Goal: Task Accomplishment & Management: Use online tool/utility

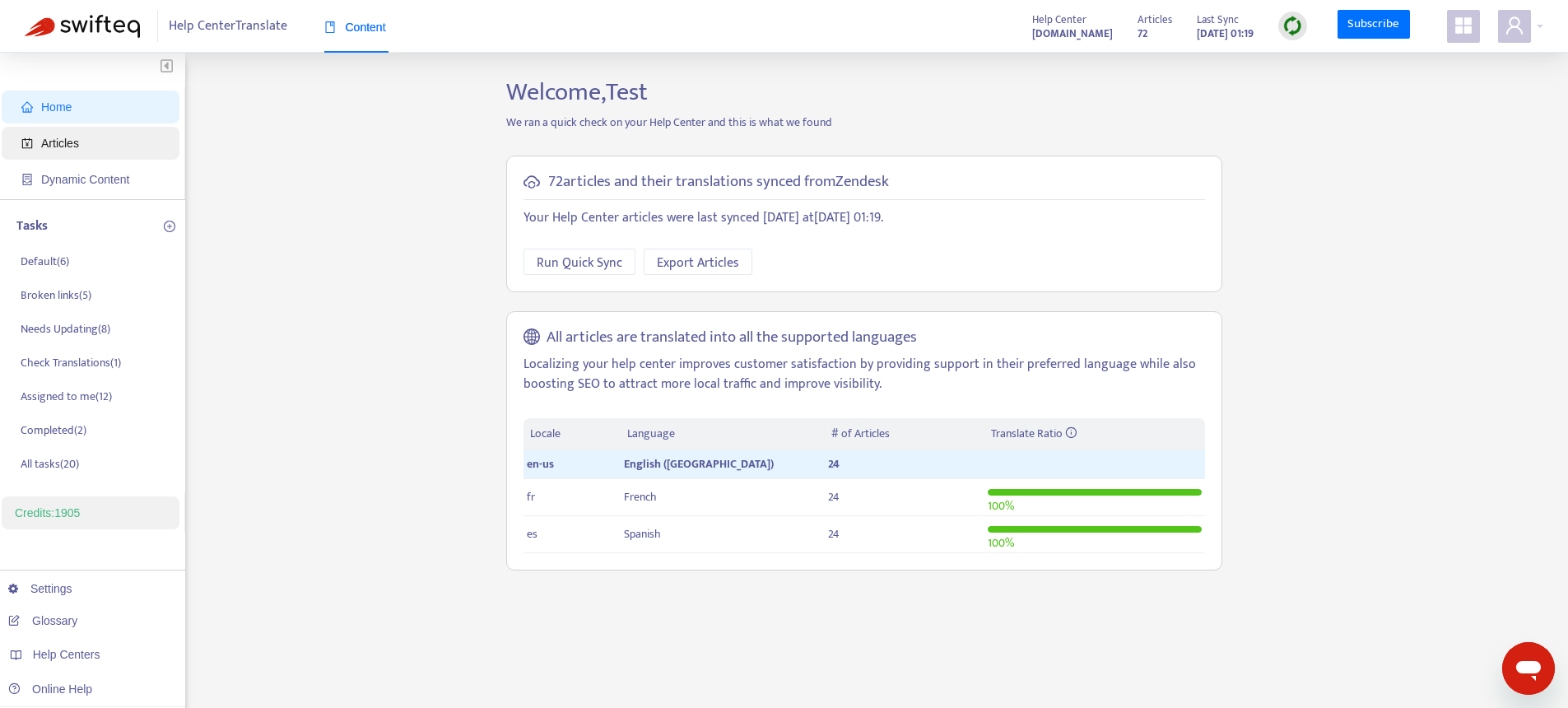
click at [79, 142] on span "Articles" at bounding box center [60, 143] width 37 height 13
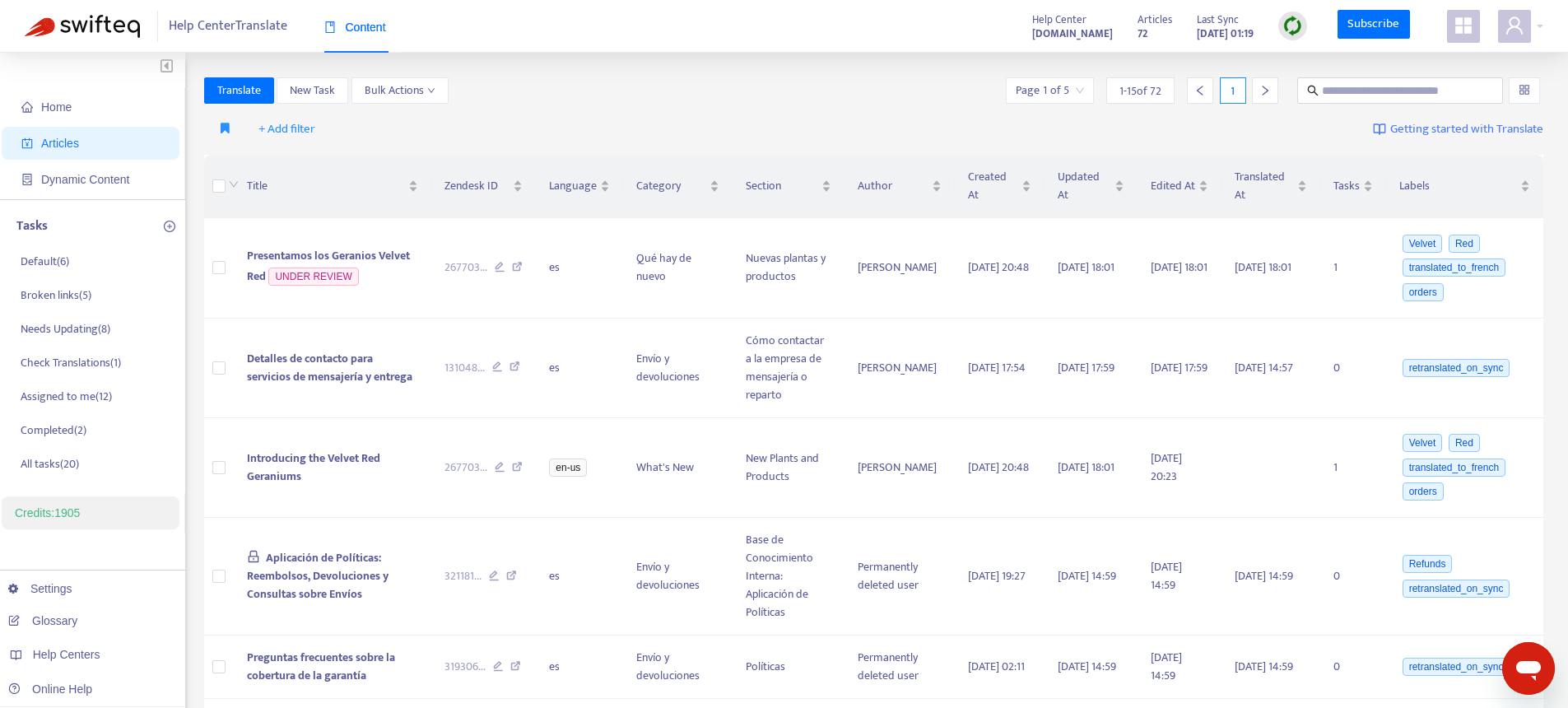
drag, startPoint x: 1288, startPoint y: 21, endPoint x: 1298, endPoint y: 46, distance: 26.9
click at [1287, 21] on img at bounding box center [1293, 26] width 21 height 21
click at [1325, 58] on link "Quick Sync" at bounding box center [1327, 59] width 70 height 19
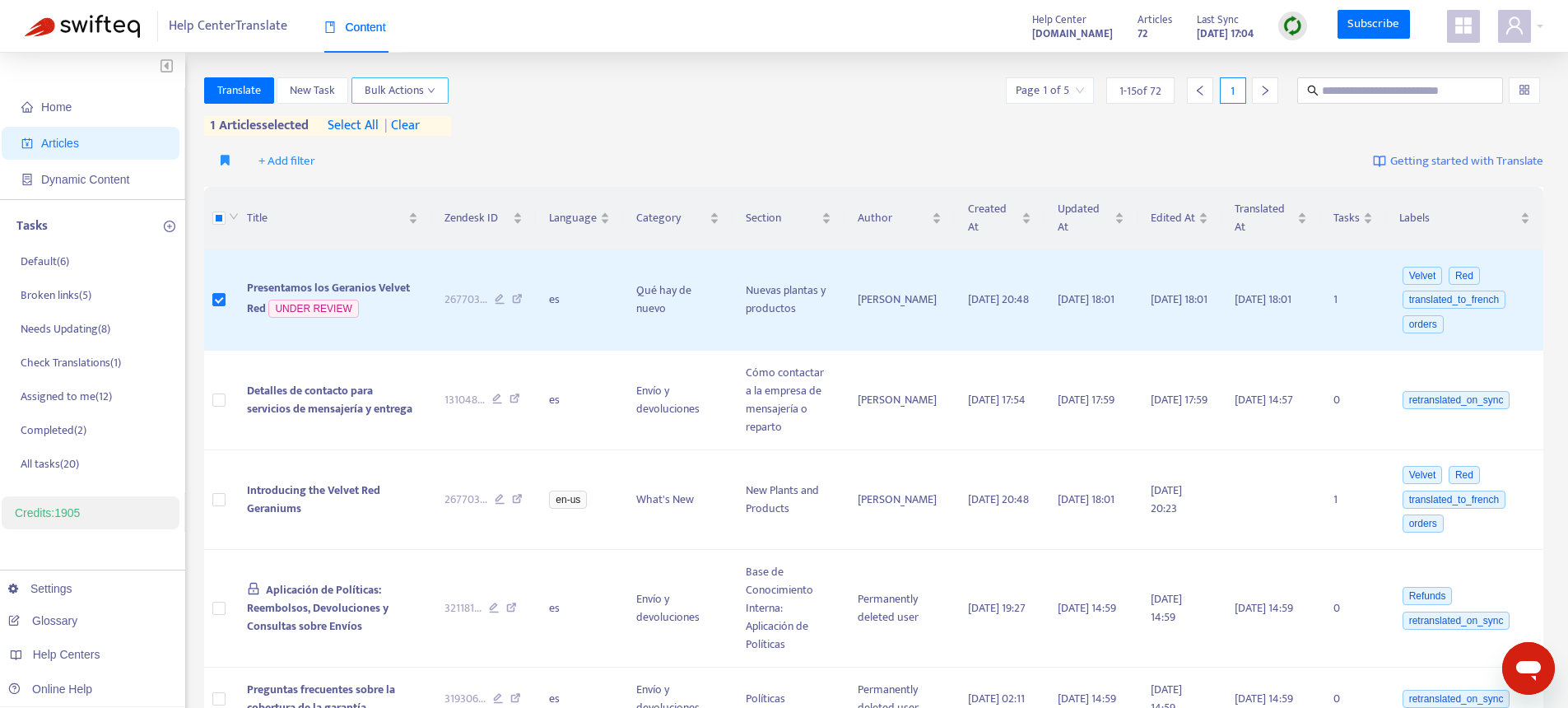
drag, startPoint x: 418, startPoint y: 95, endPoint x: 419, endPoint y: 103, distance: 8.1
click at [417, 95] on span "Bulk Actions" at bounding box center [399, 90] width 70 height 18
click at [419, 149] on span "Rollback from Zendesk" at bounding box center [421, 149] width 111 height 19
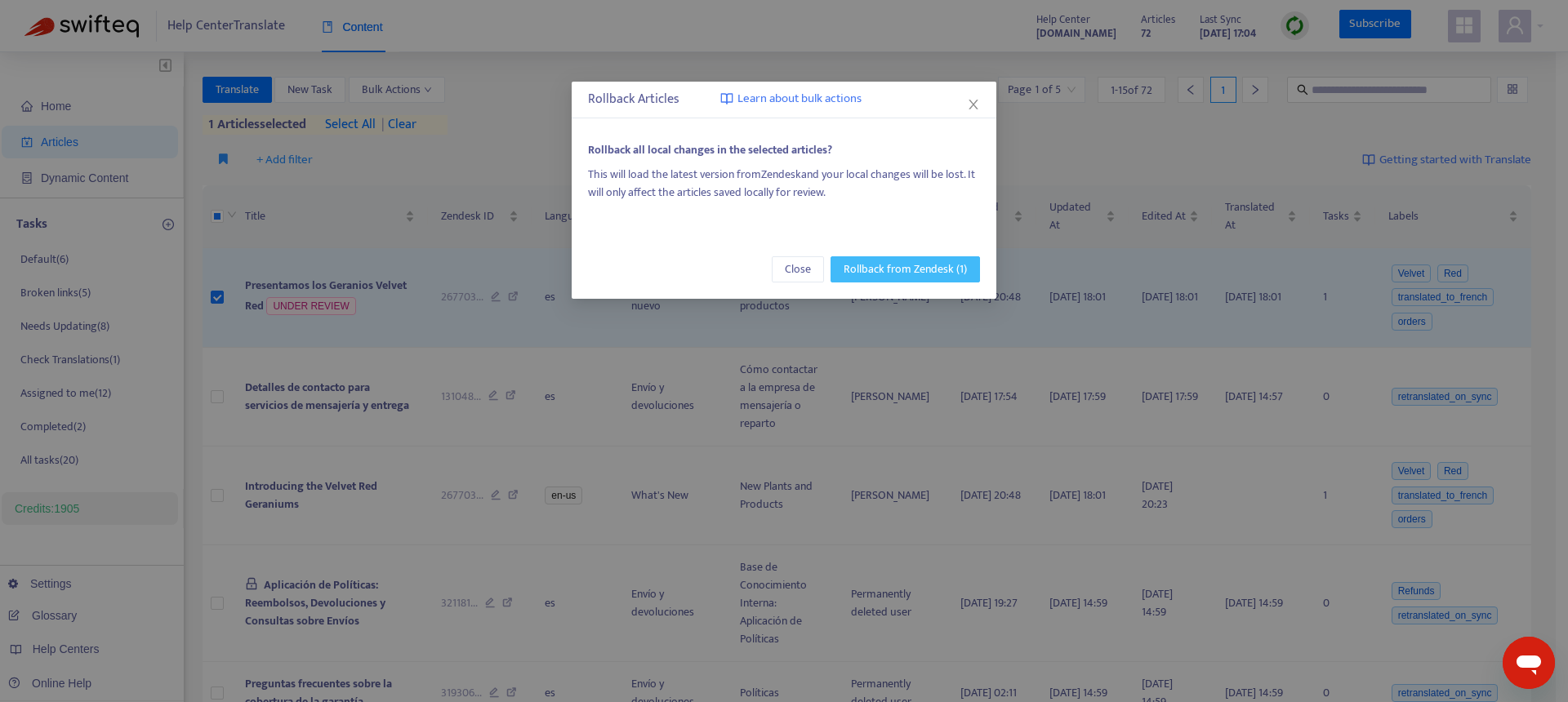
click at [915, 272] on span "Rollback from Zendesk (1)" at bounding box center [905, 270] width 123 height 18
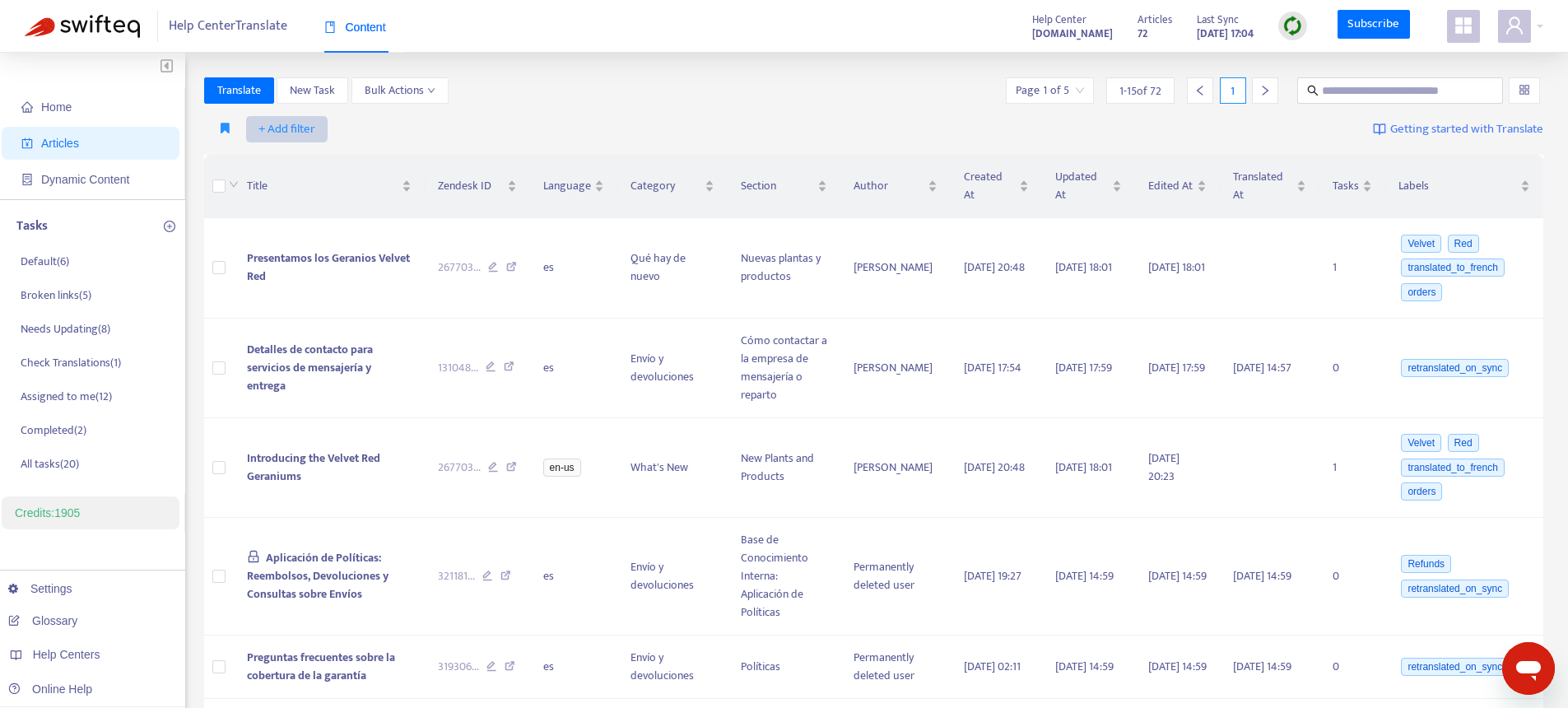
click at [295, 130] on span "+ Add filter" at bounding box center [287, 129] width 57 height 20
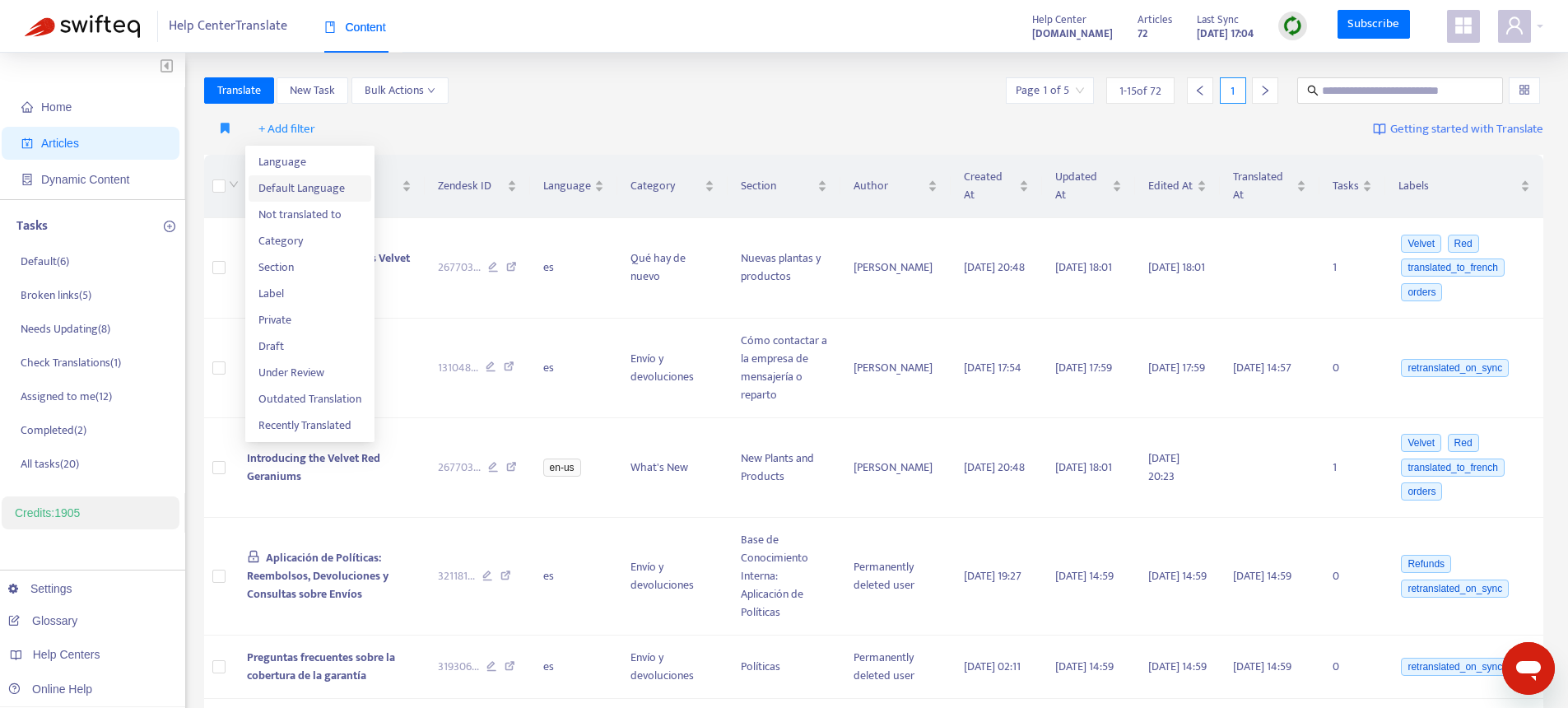
click at [304, 186] on span "Default Language" at bounding box center [309, 188] width 103 height 18
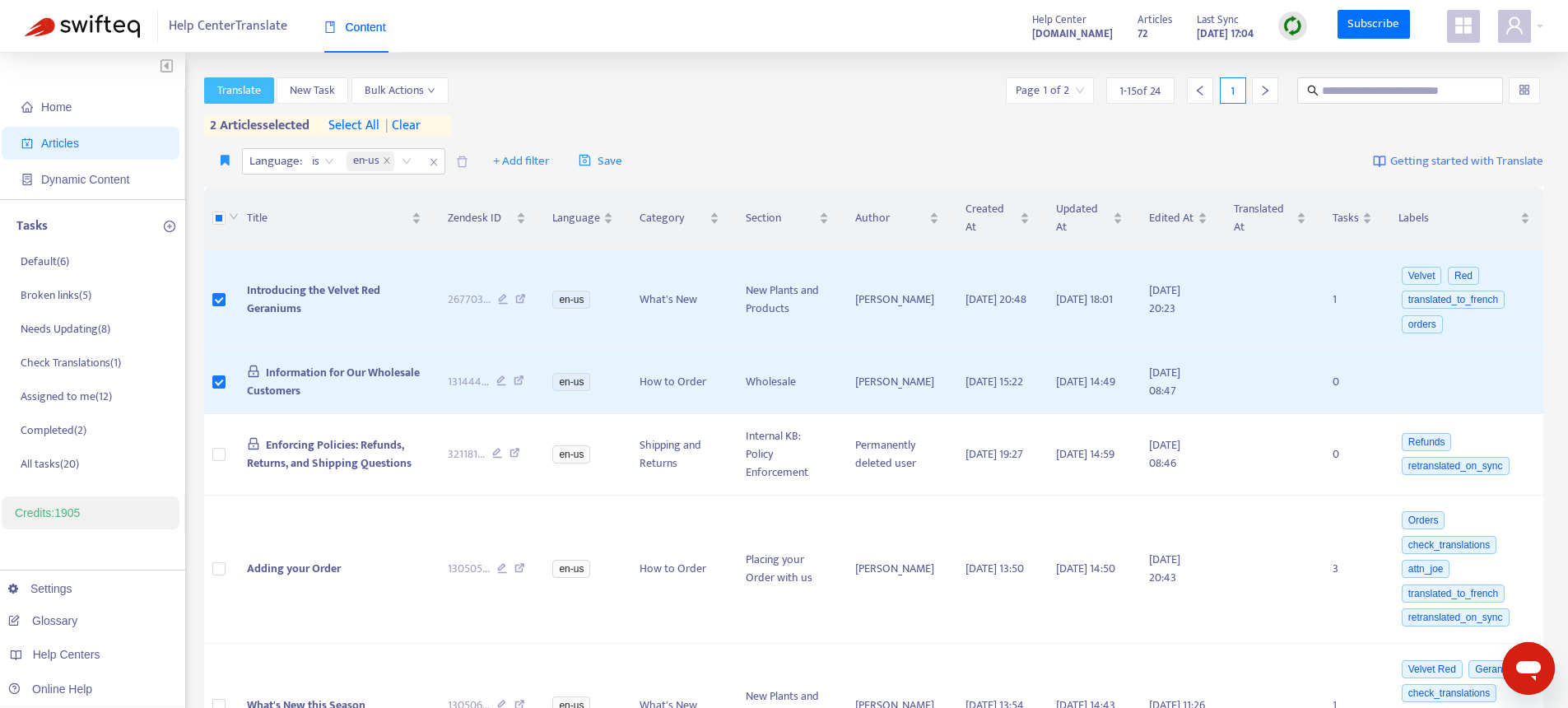
click at [234, 95] on span "Translate" at bounding box center [239, 90] width 44 height 18
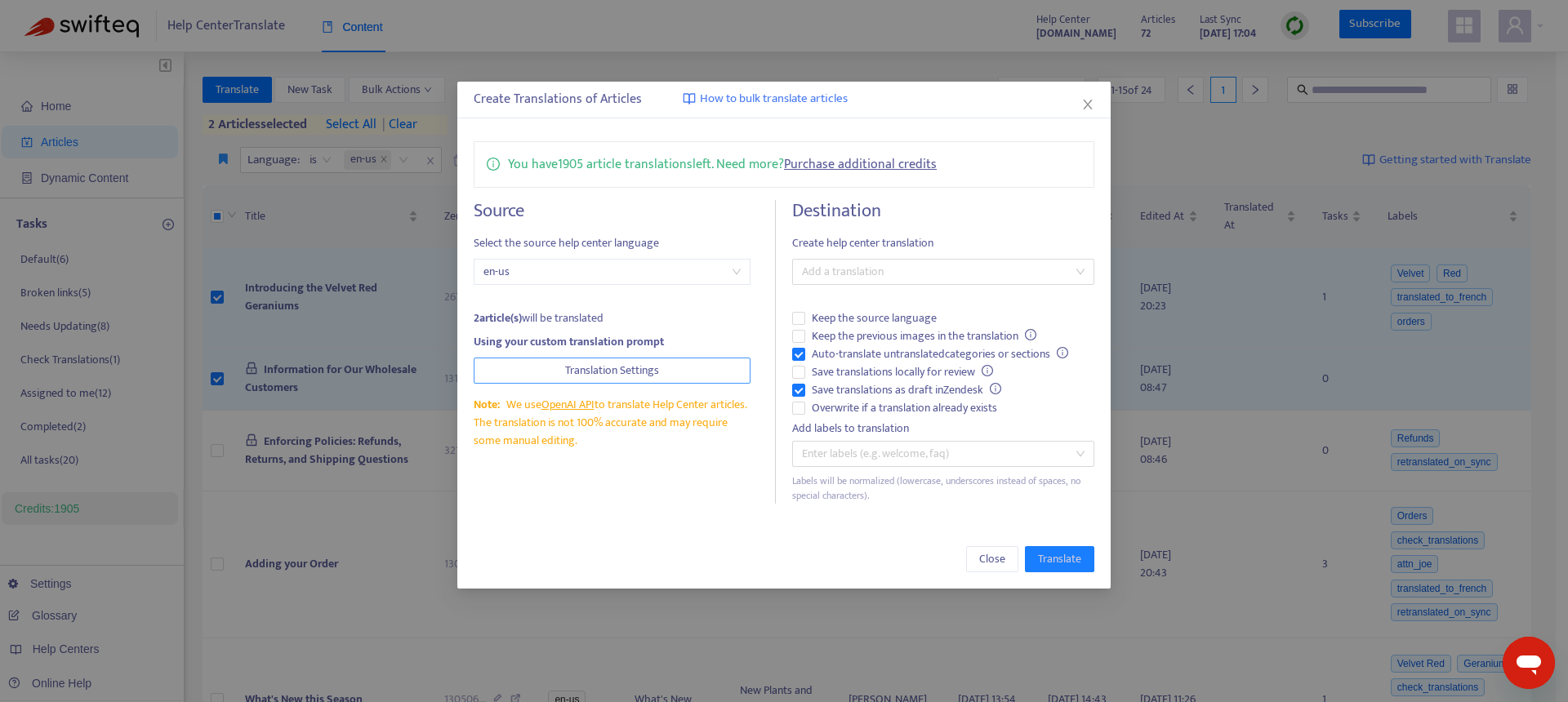
click at [604, 370] on span "Translation Settings" at bounding box center [612, 370] width 94 height 18
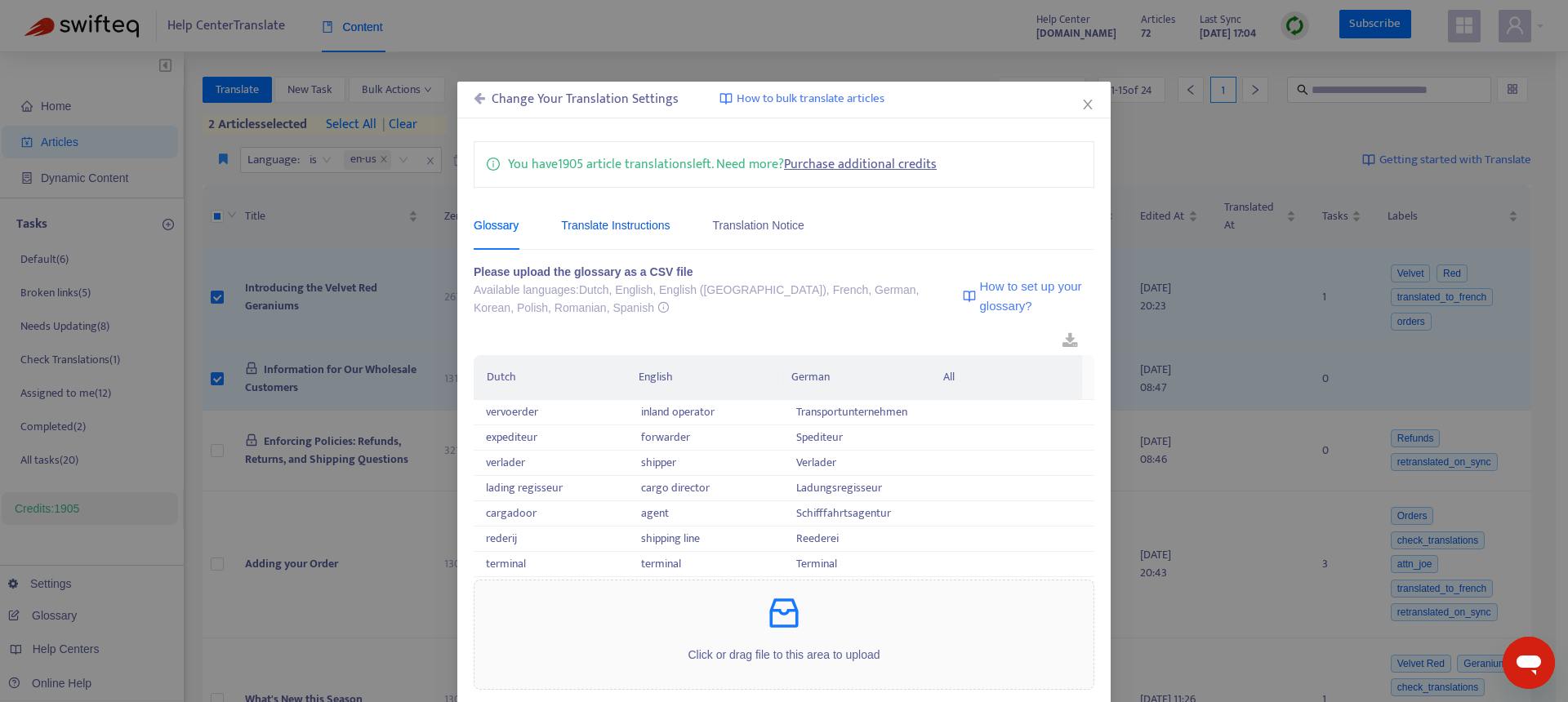
click at [577, 222] on div "Translate Instructions" at bounding box center [615, 225] width 109 height 18
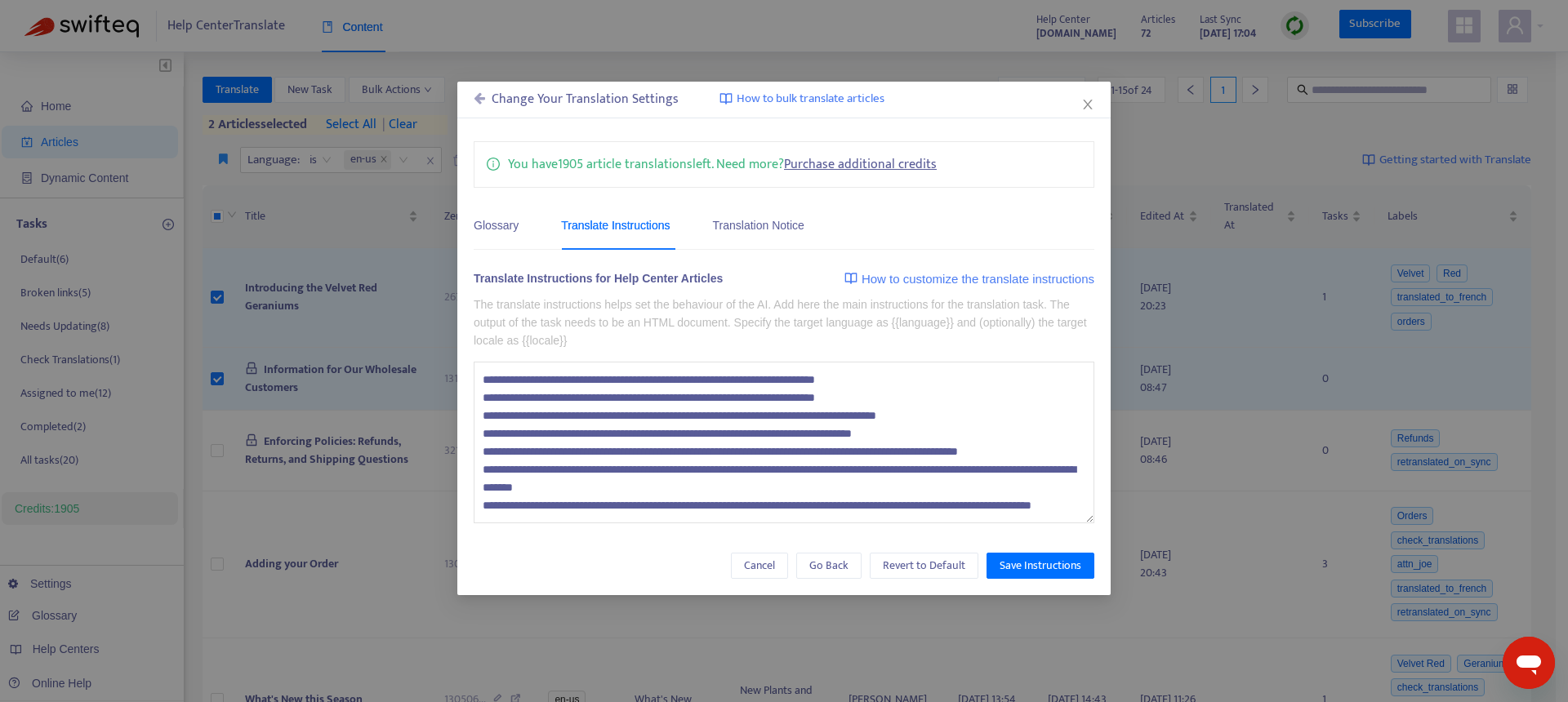
scroll to position [18, 0]
click at [648, 513] on textarea "**********" at bounding box center [784, 442] width 621 height 162
drag, startPoint x: 652, startPoint y: 514, endPoint x: 444, endPoint y: 330, distance: 277.7
click at [444, 330] on div "Change Your Translation Settings How to bulk translate articles You have 1905 a…" at bounding box center [784, 351] width 1568 height 702
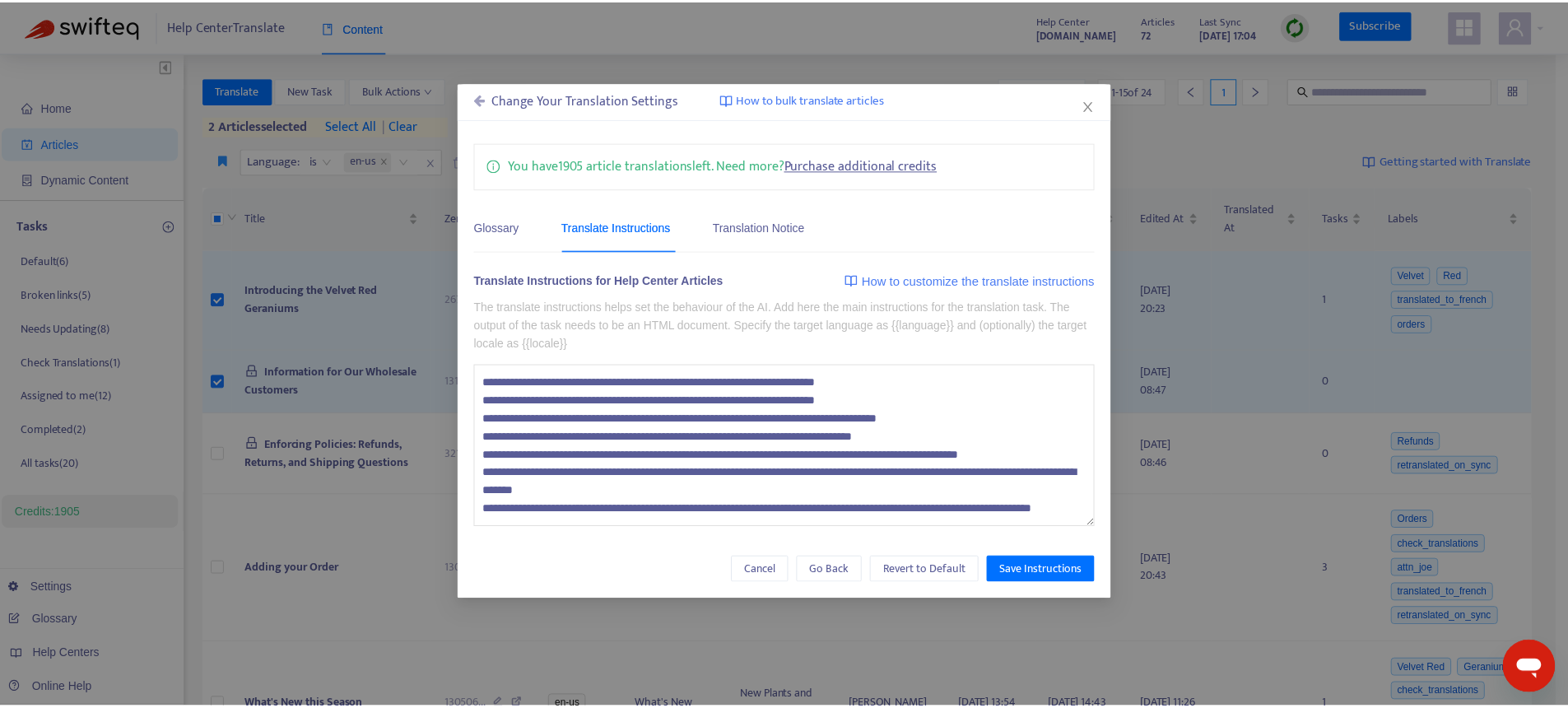
scroll to position [18, 0]
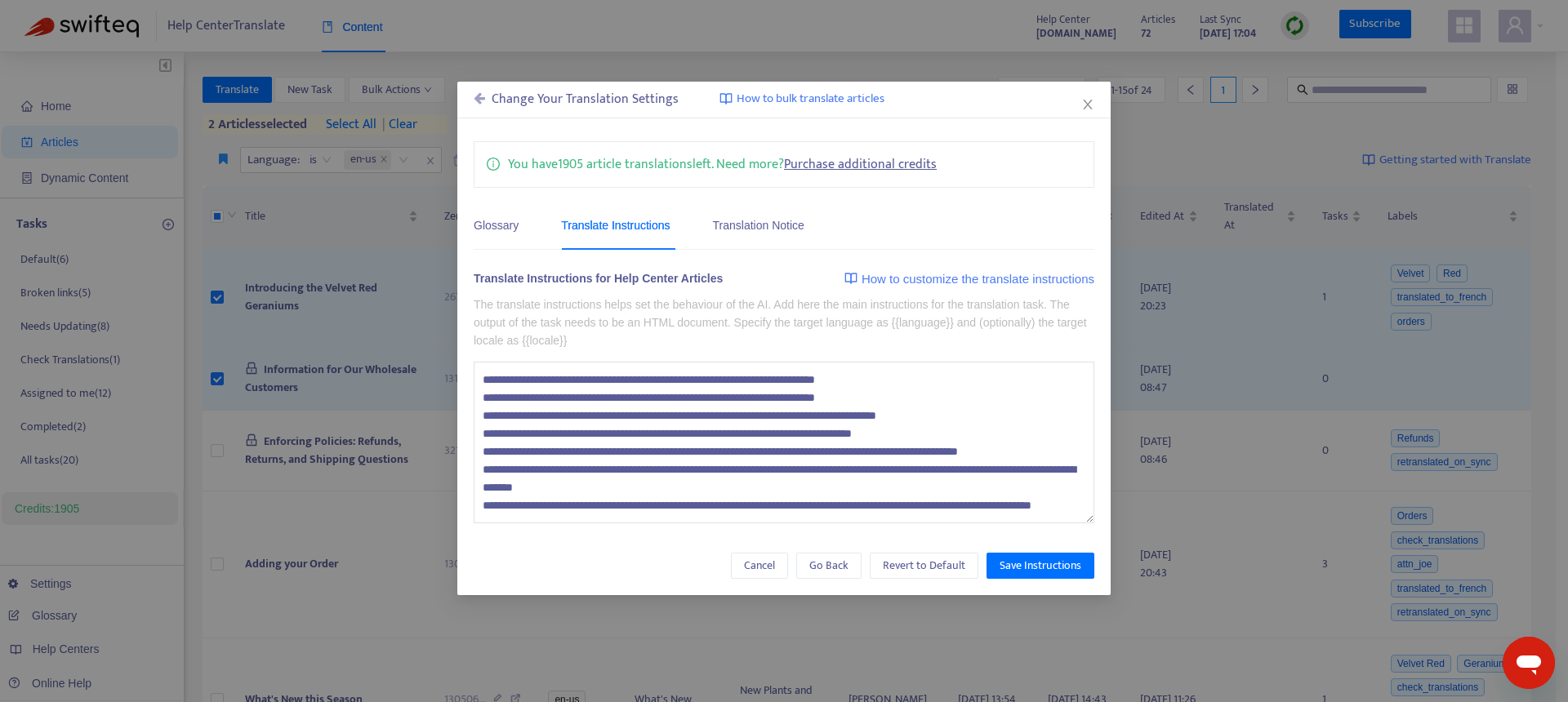
click at [669, 509] on textarea "**********" at bounding box center [784, 442] width 621 height 162
click at [740, 227] on div "Translation Notice" at bounding box center [758, 225] width 91 height 18
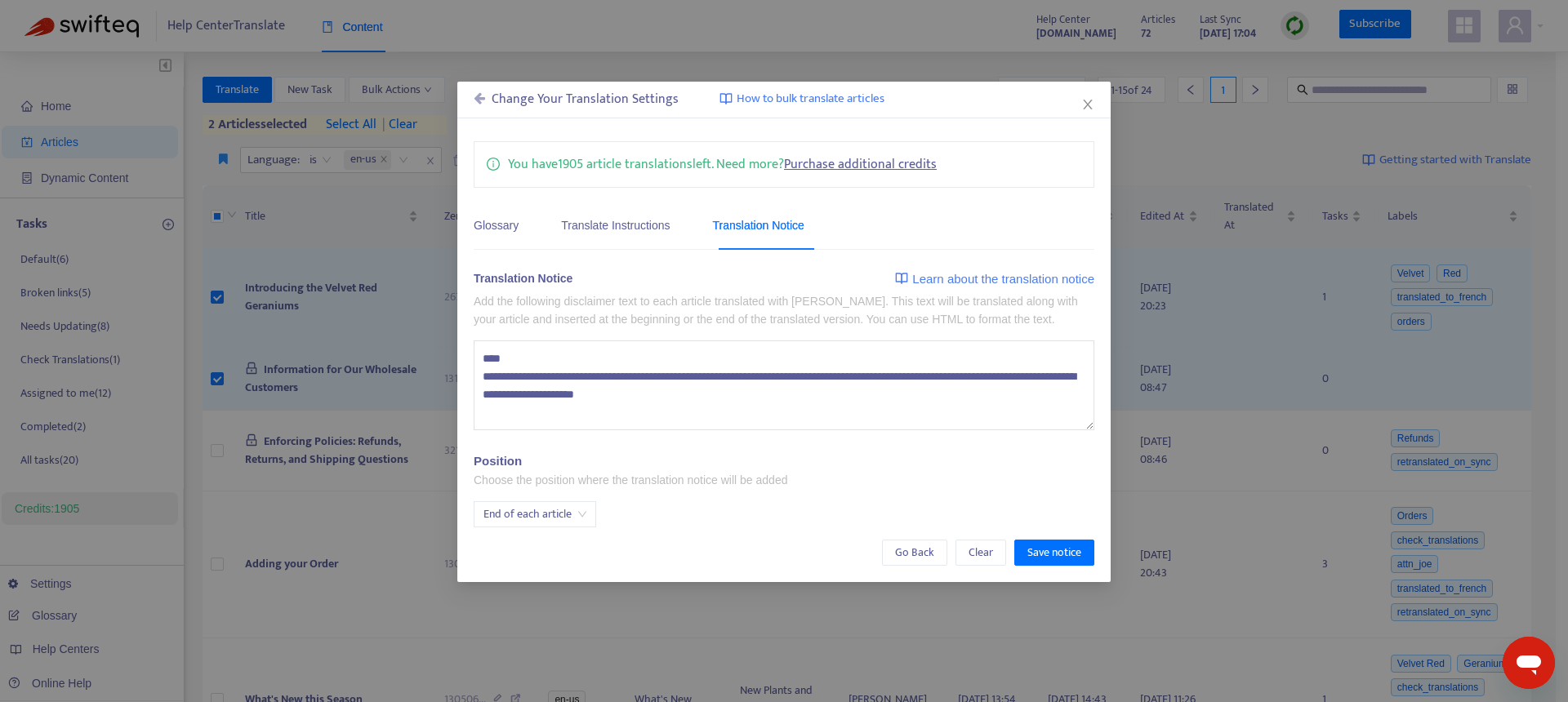
drag, startPoint x: 839, startPoint y: 412, endPoint x: 390, endPoint y: 351, distance: 453.1
click at [390, 351] on div "Change Your Translation Settings How to bulk translate articles You have 1905 a…" at bounding box center [784, 351] width 1568 height 702
type textarea "**********"
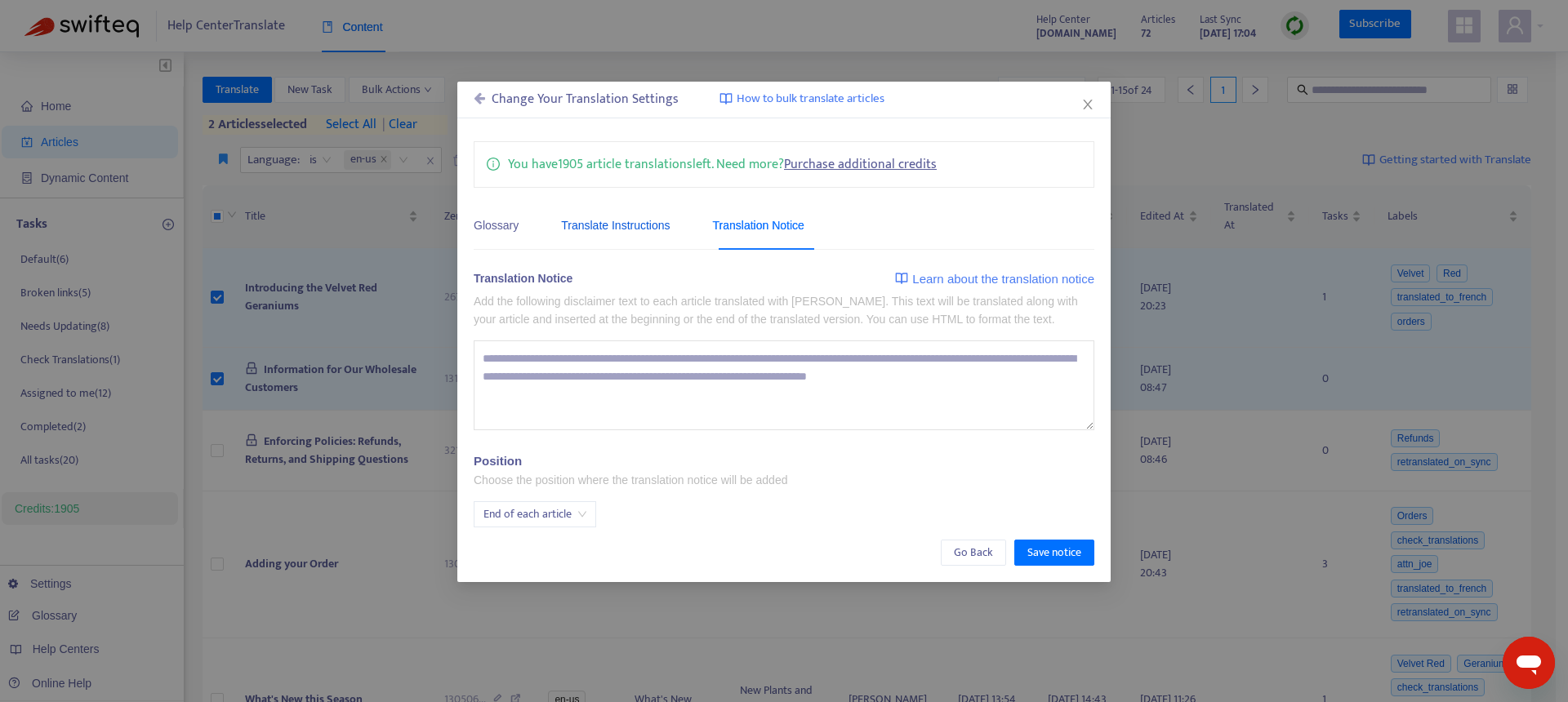
click at [624, 221] on div "Translate Instructions" at bounding box center [615, 225] width 109 height 18
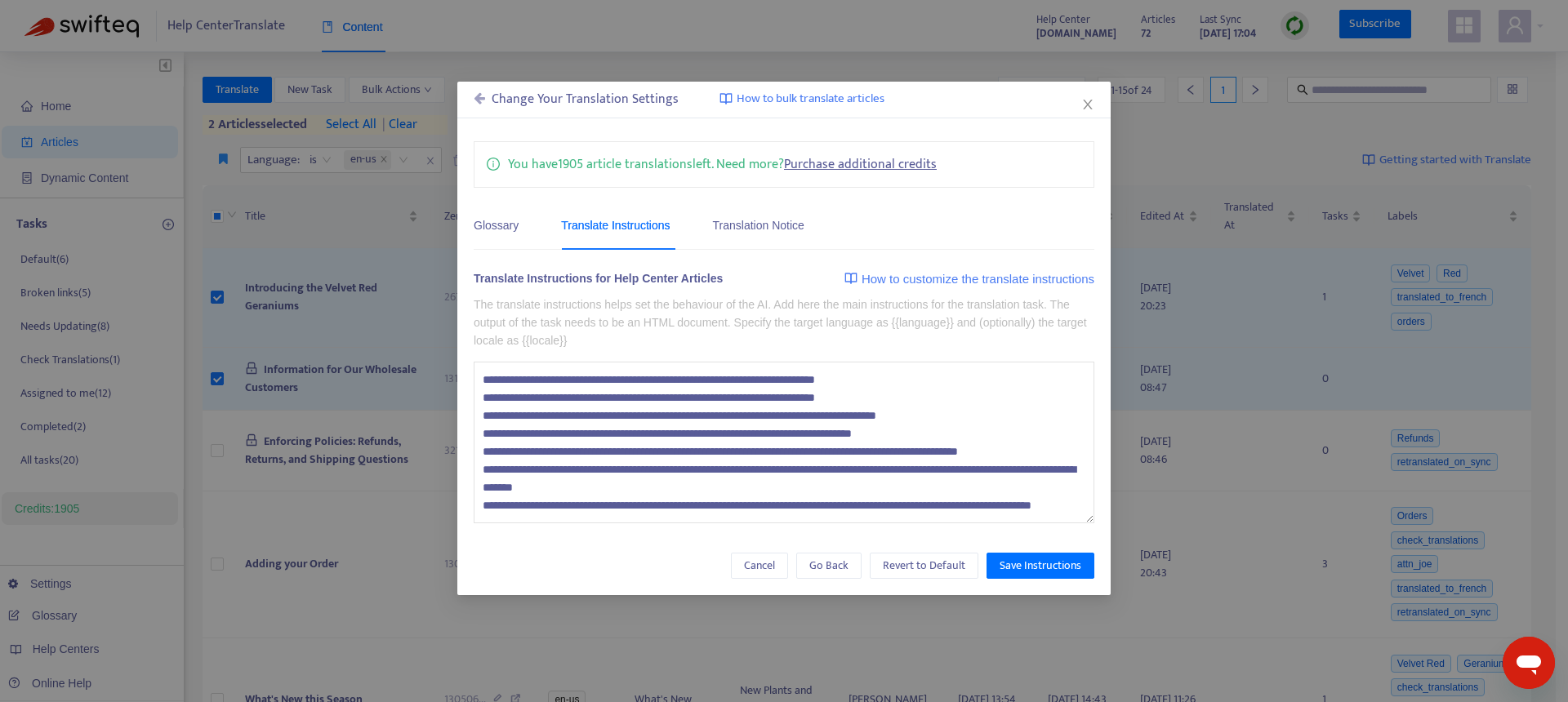
click at [476, 102] on icon at bounding box center [479, 97] width 11 height 13
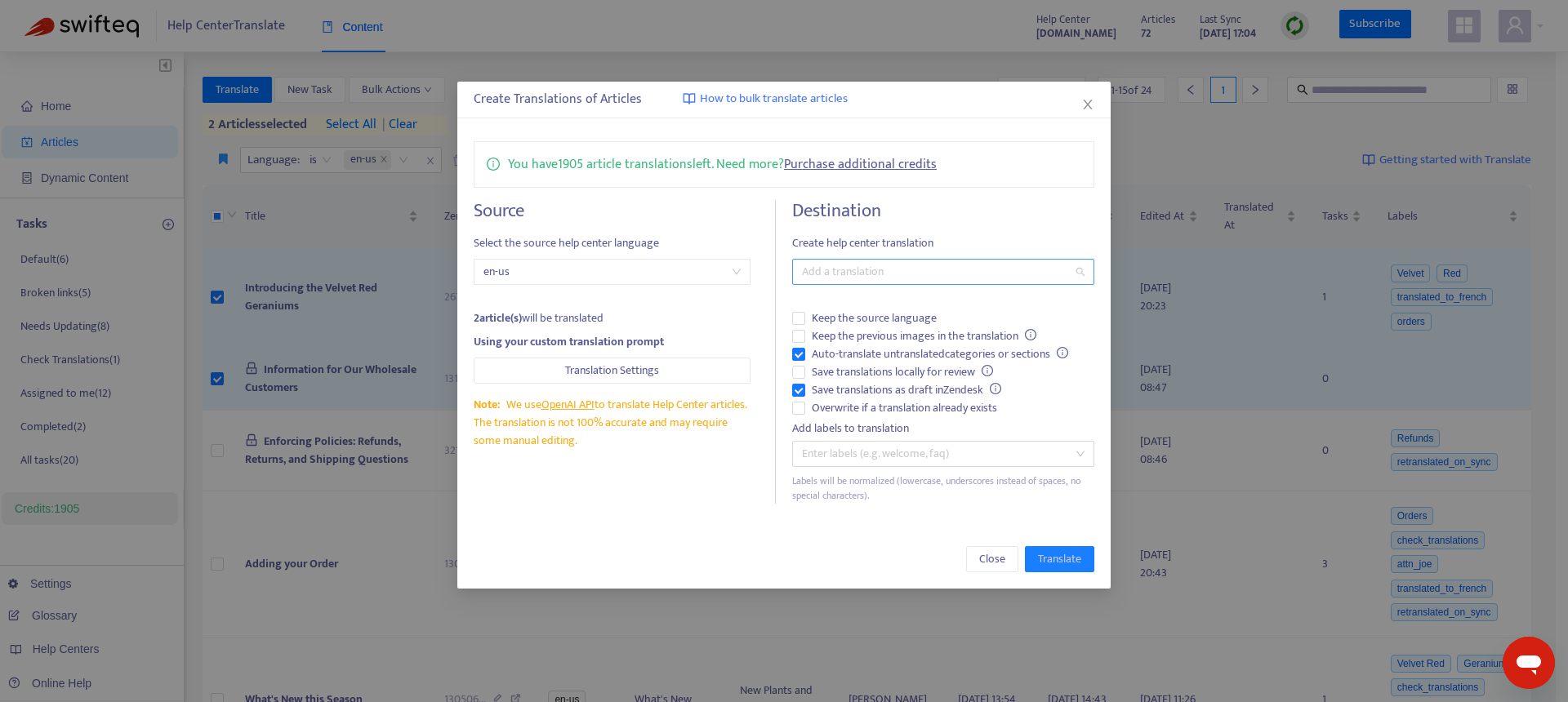
click at [841, 269] on div at bounding box center [935, 271] width 278 height 19
click at [860, 334] on div "French ( fr )" at bounding box center [947, 331] width 284 height 18
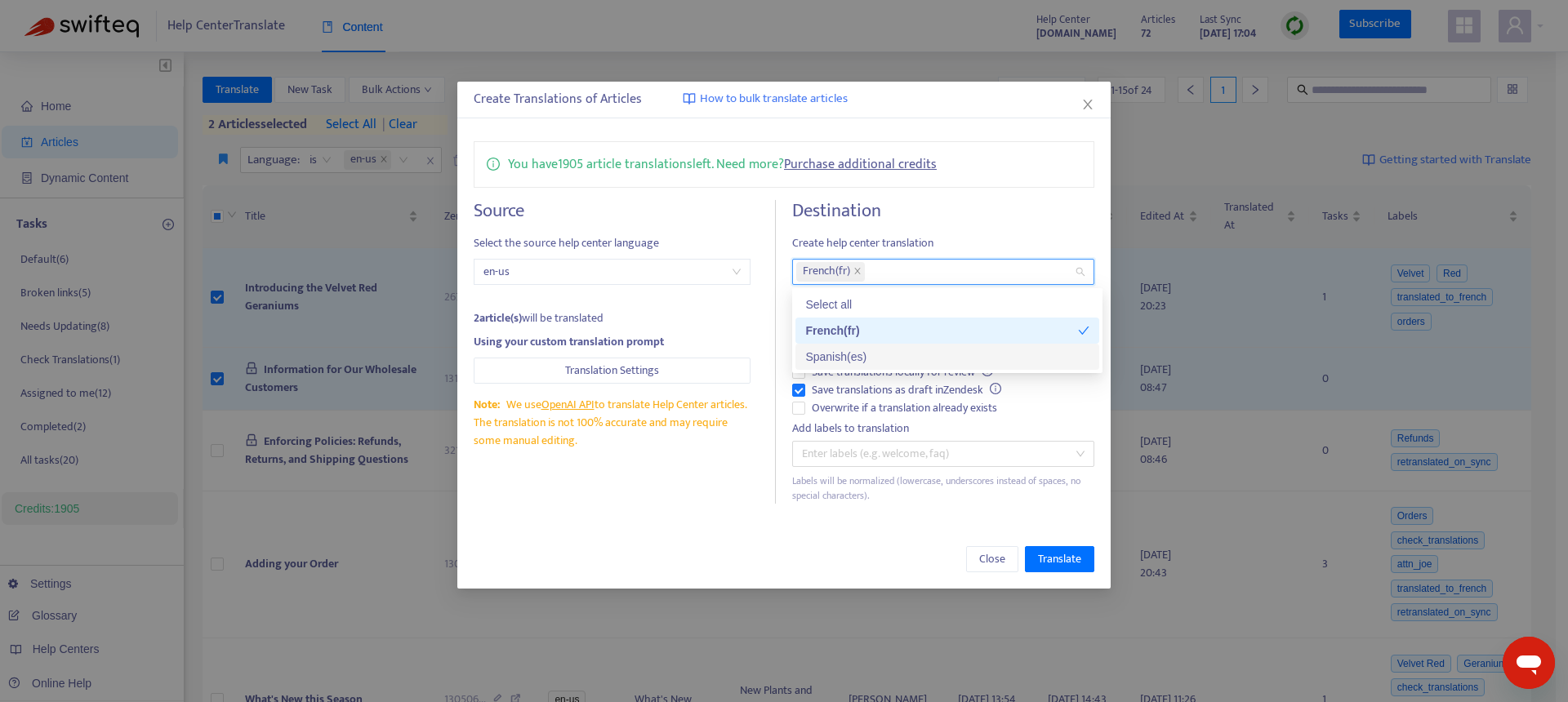
click at [850, 362] on div "Spanish ( es )" at bounding box center [947, 356] width 284 height 18
click at [1001, 227] on div "Destination Create help center translation fr, es French ( fr ) Spanish ( es ) …" at bounding box center [944, 352] width 302 height 304
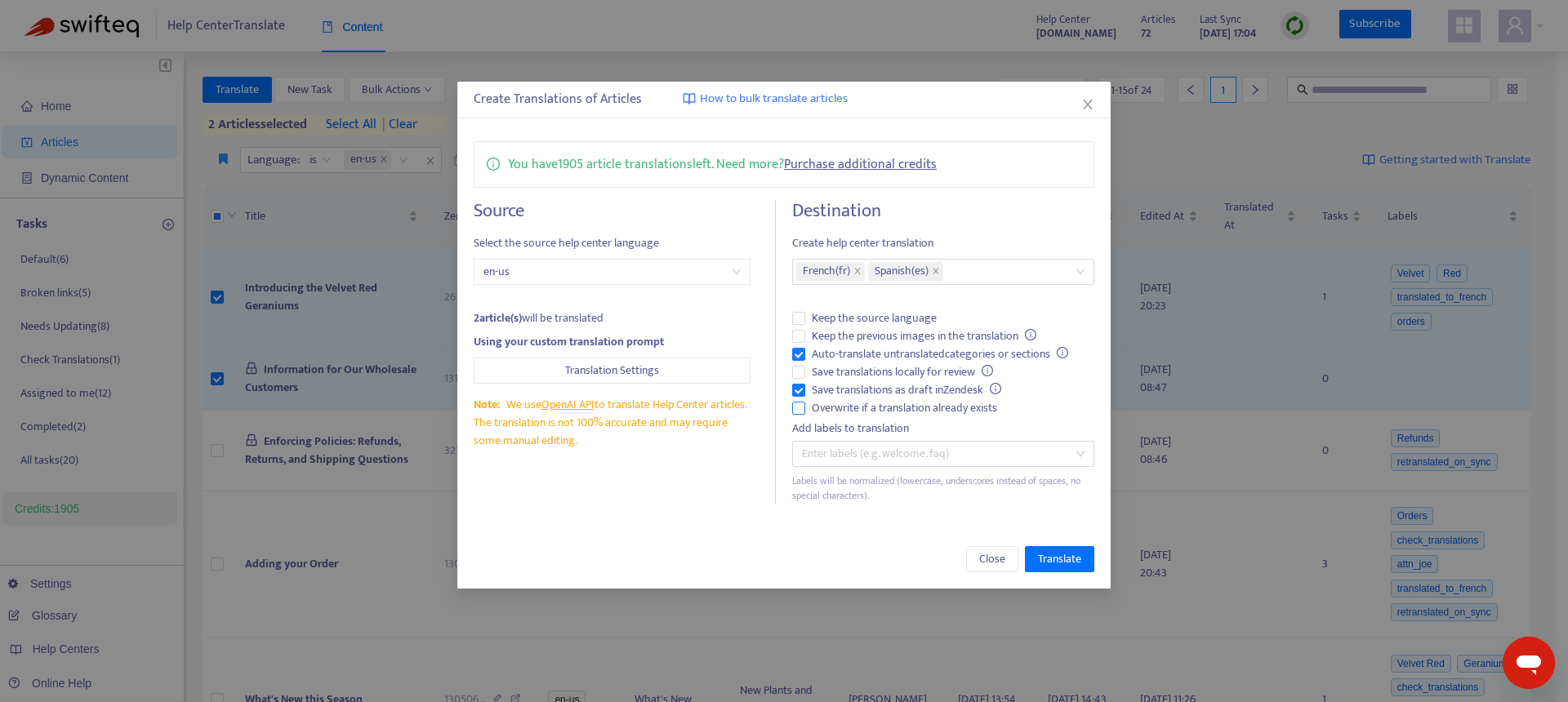
click at [848, 406] on span "Overwrite if a translation already exists" at bounding box center [905, 408] width 198 height 18
click at [833, 462] on div at bounding box center [935, 454] width 278 height 19
click at [641, 537] on div "Close Translate" at bounding box center [784, 559] width 654 height 58
click at [1065, 560] on span "Translate" at bounding box center [1059, 559] width 43 height 18
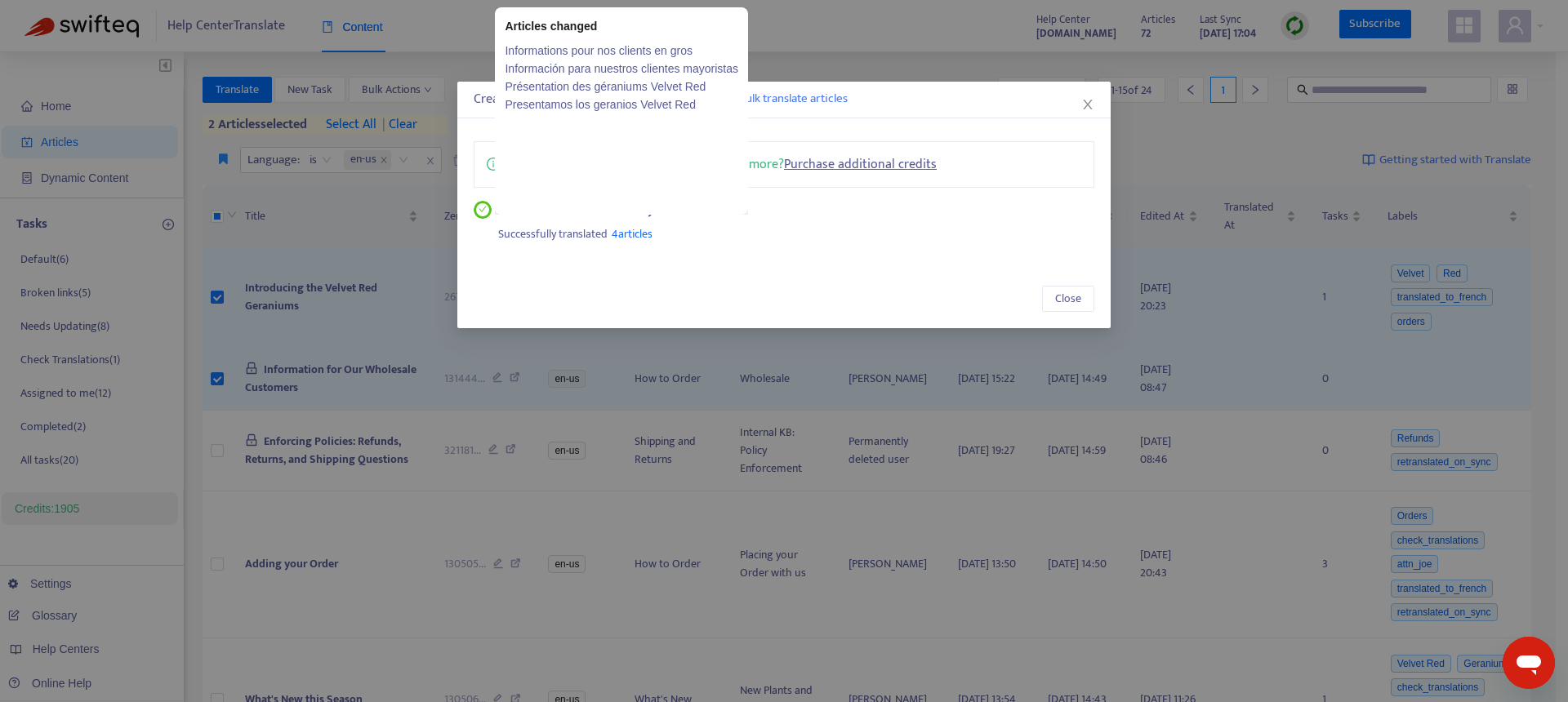
click at [578, 88] on link "Présentation des géraniums Velvet Red" at bounding box center [622, 87] width 233 height 18
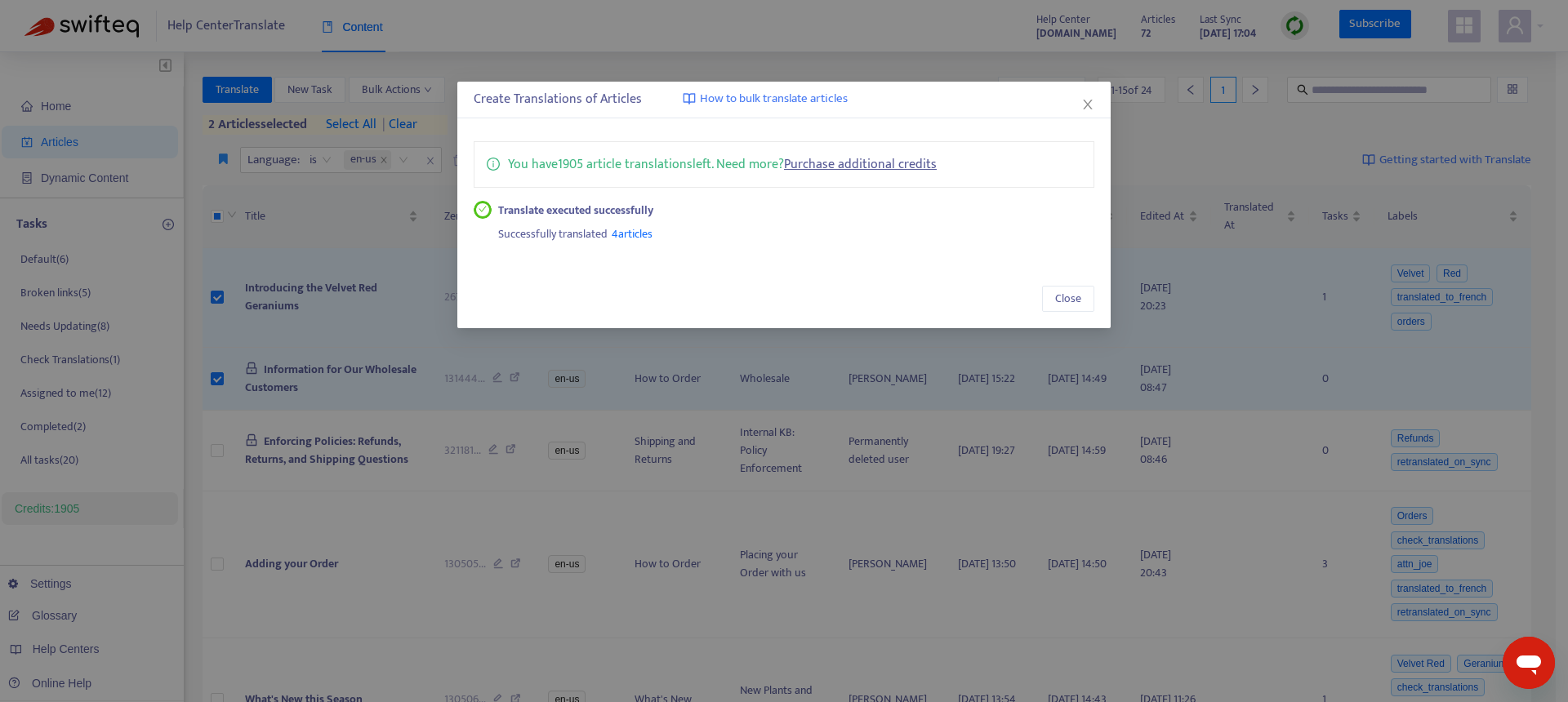
click at [330, 204] on div "Create Translations of Articles How to bulk translate articles You have 1905 ar…" at bounding box center [784, 351] width 1568 height 702
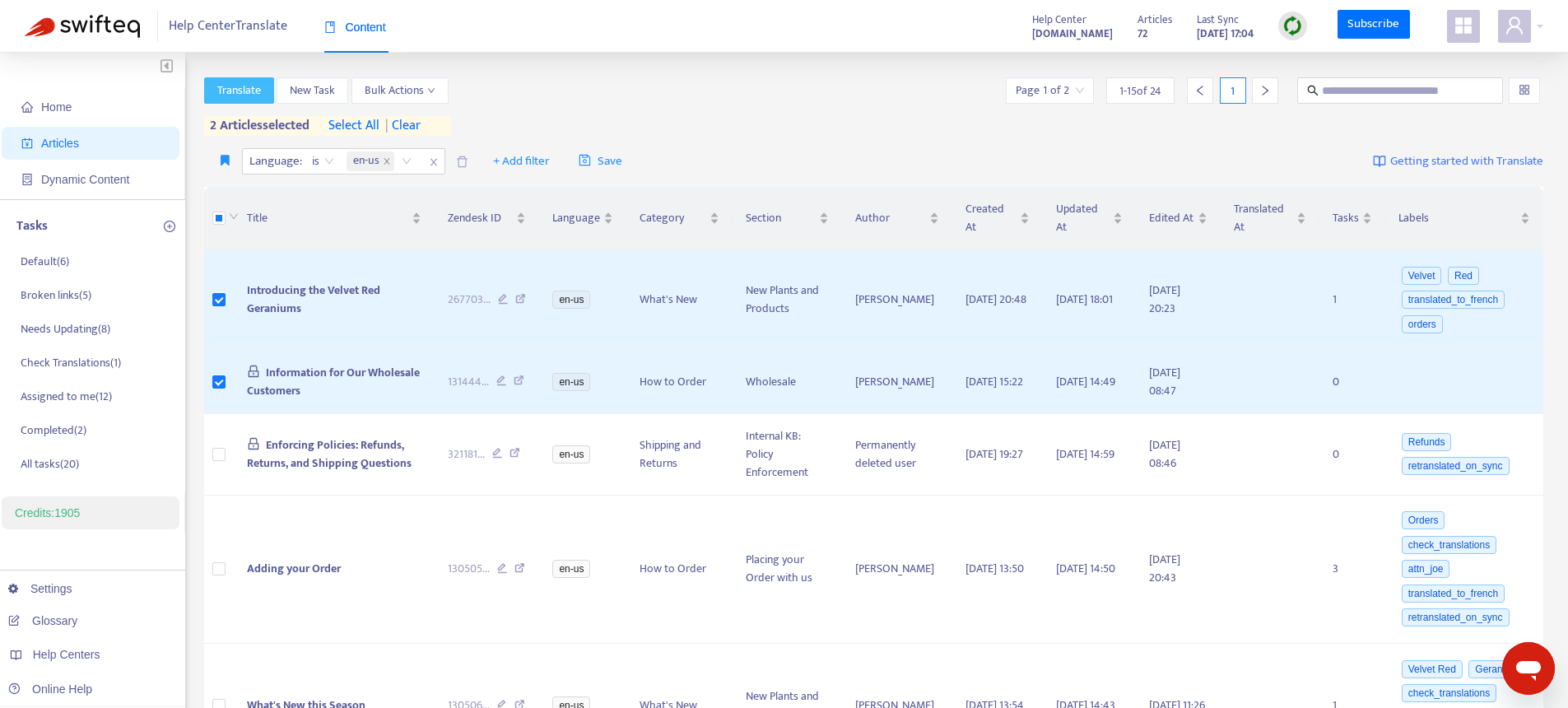
click at [234, 99] on span "Translate" at bounding box center [239, 90] width 44 height 18
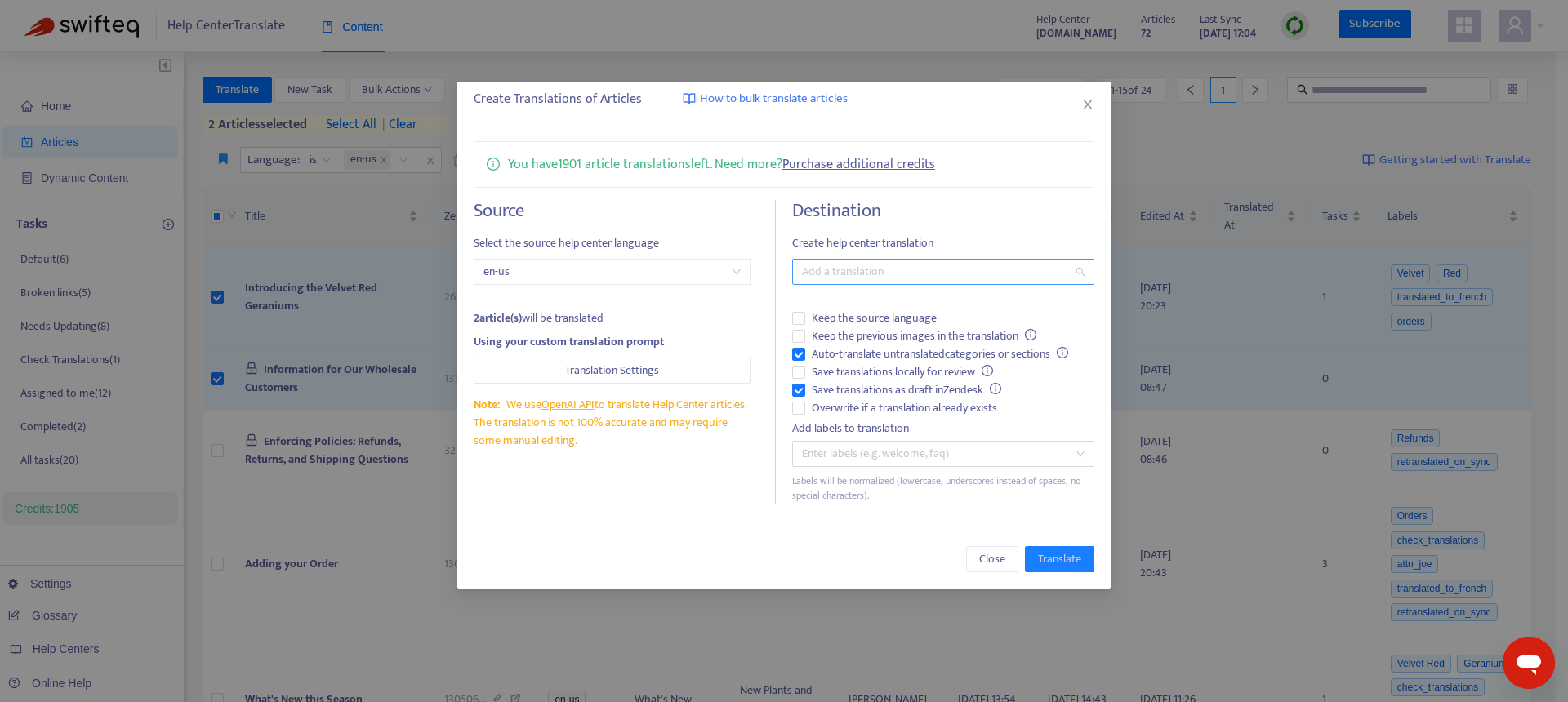
click at [856, 271] on div at bounding box center [935, 271] width 278 height 19
click at [861, 303] on div "Select all" at bounding box center [947, 304] width 284 height 18
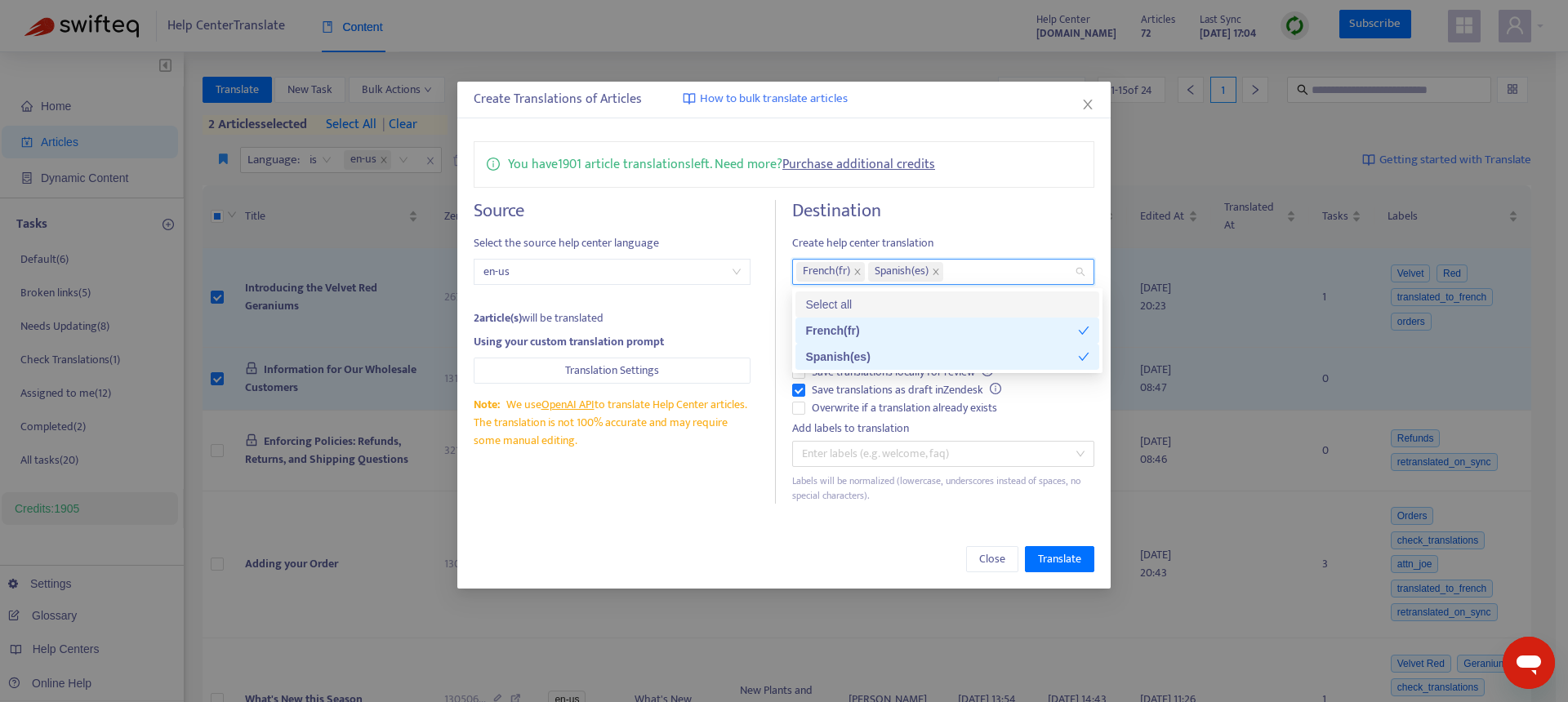
click at [992, 208] on h4 "Destination" at bounding box center [944, 210] width 302 height 22
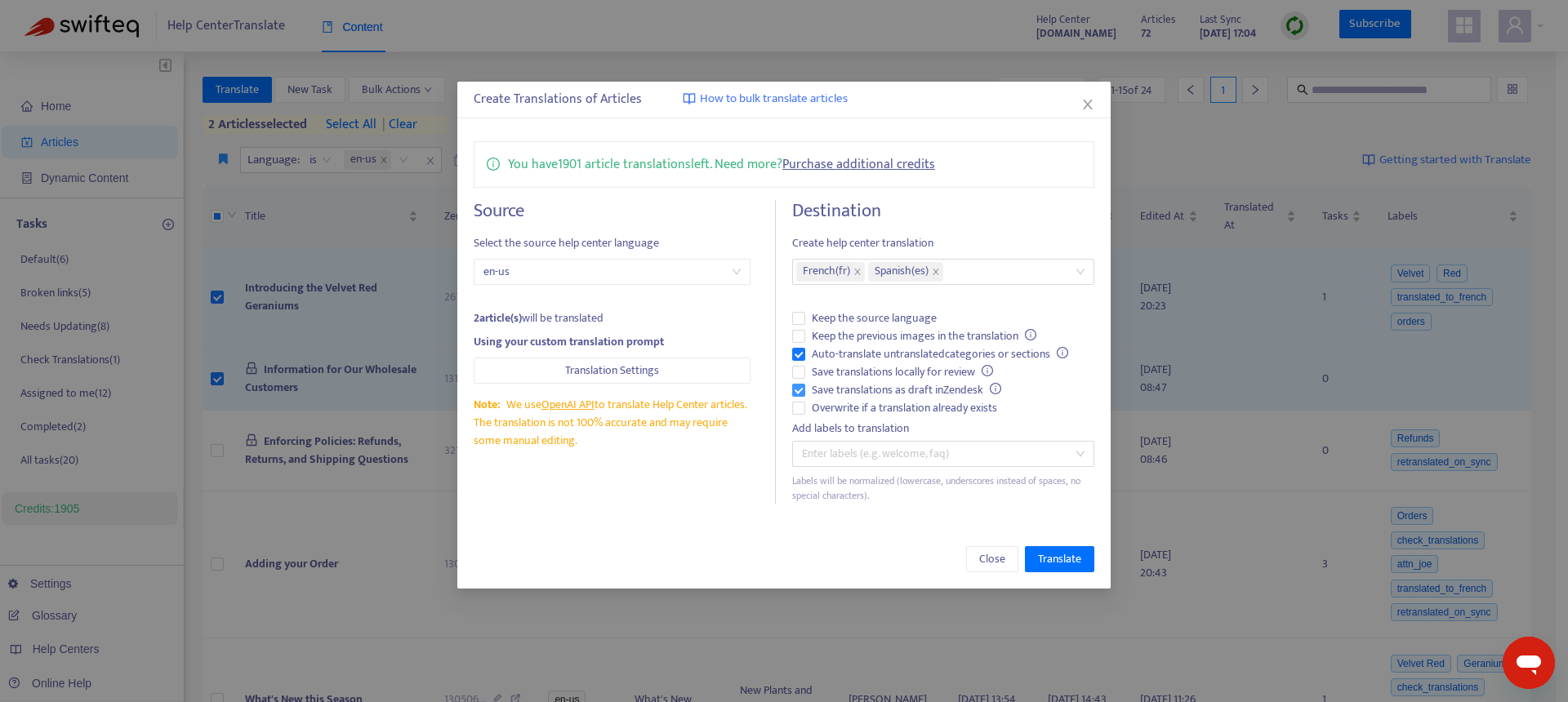
click at [872, 389] on span "Save translations as draft in Zendesk" at bounding box center [906, 390] width 203 height 18
click at [830, 390] on span "Save translations as draft in Zendesk" at bounding box center [906, 390] width 203 height 18
click at [830, 392] on span "Save translations as draft in Zendesk" at bounding box center [906, 390] width 203 height 18
click at [859, 368] on span "Save translations locally for review" at bounding box center [903, 372] width 195 height 18
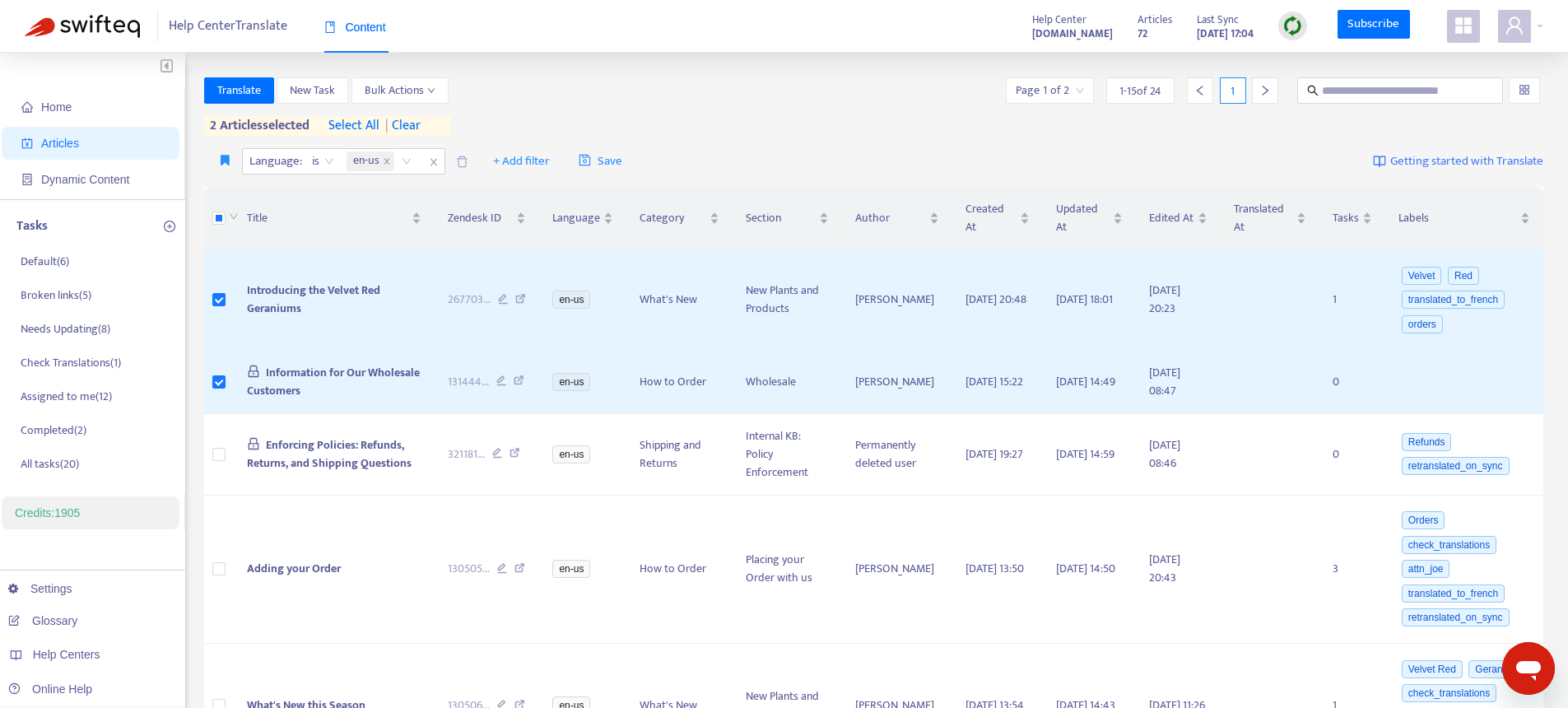
click at [421, 124] on span "| clear" at bounding box center [400, 126] width 41 height 20
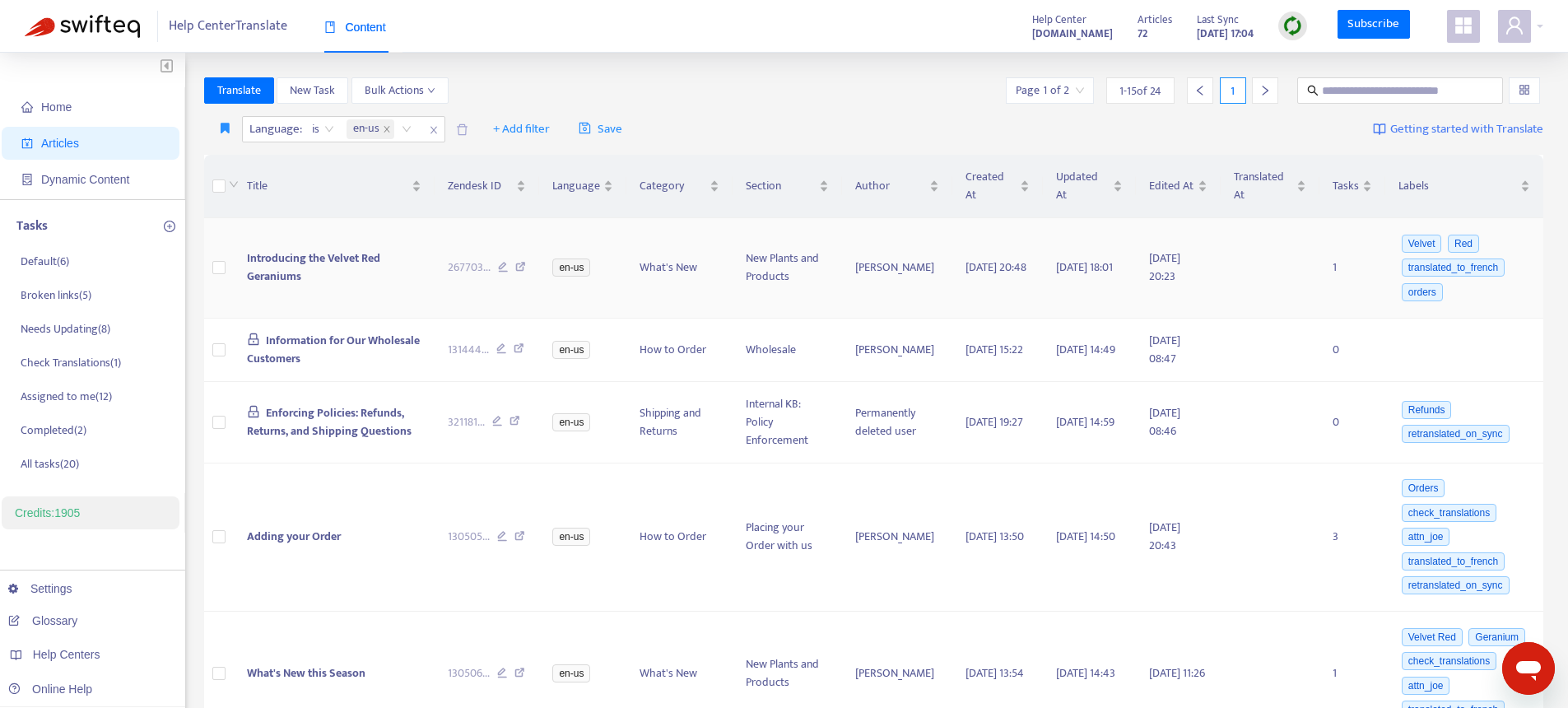
click at [299, 271] on span "Introducing the Velvet Red Geraniums" at bounding box center [314, 268] width 134 height 37
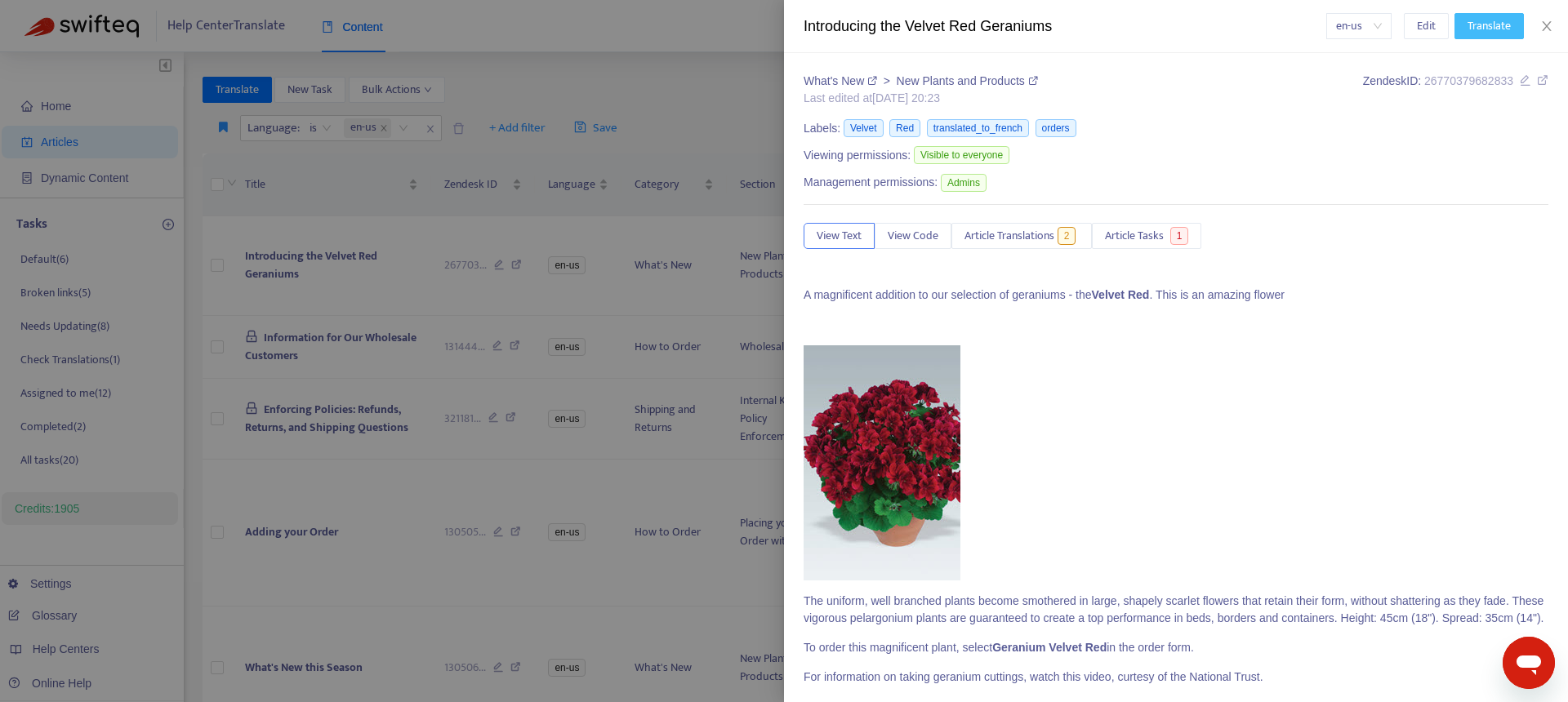
click at [1476, 21] on span "Translate" at bounding box center [1489, 26] width 43 height 18
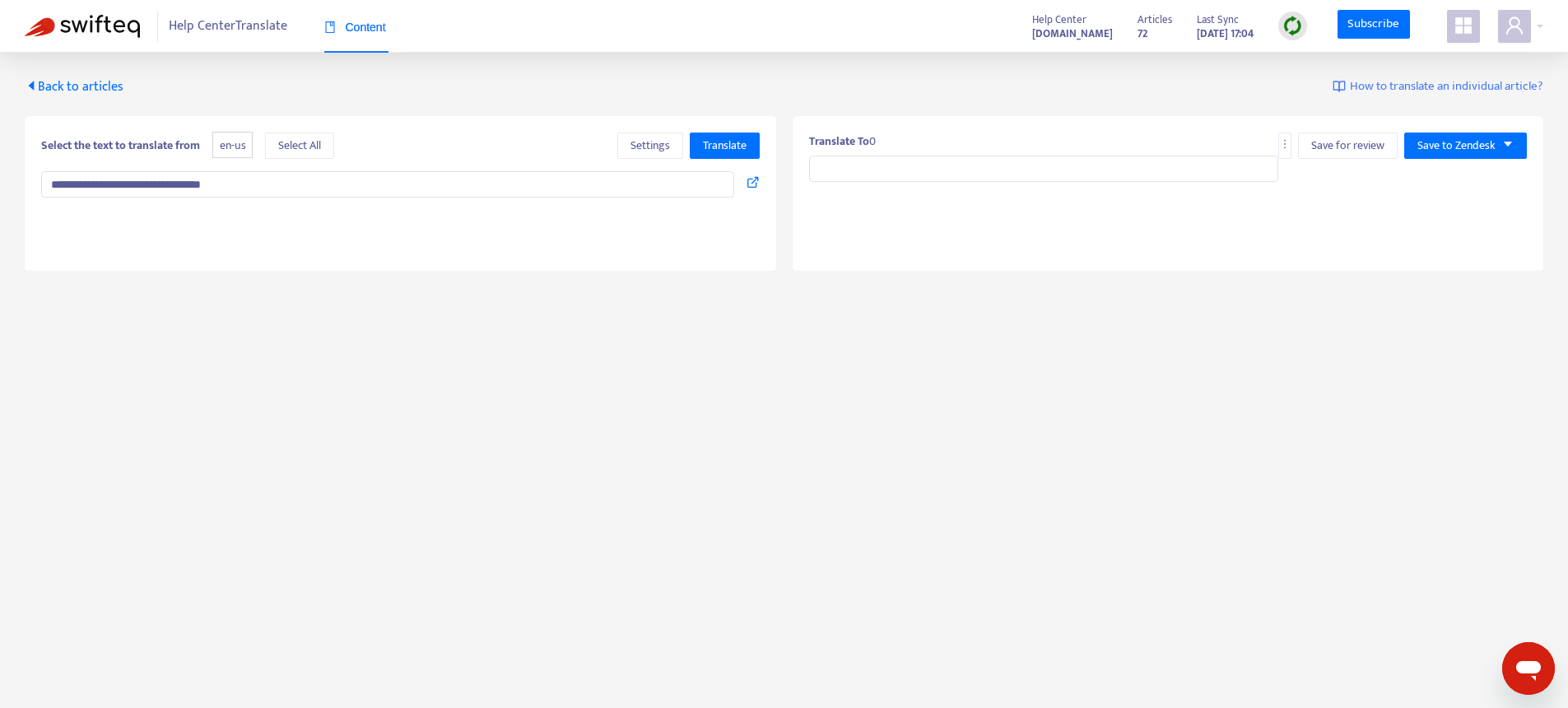
type input "**********"
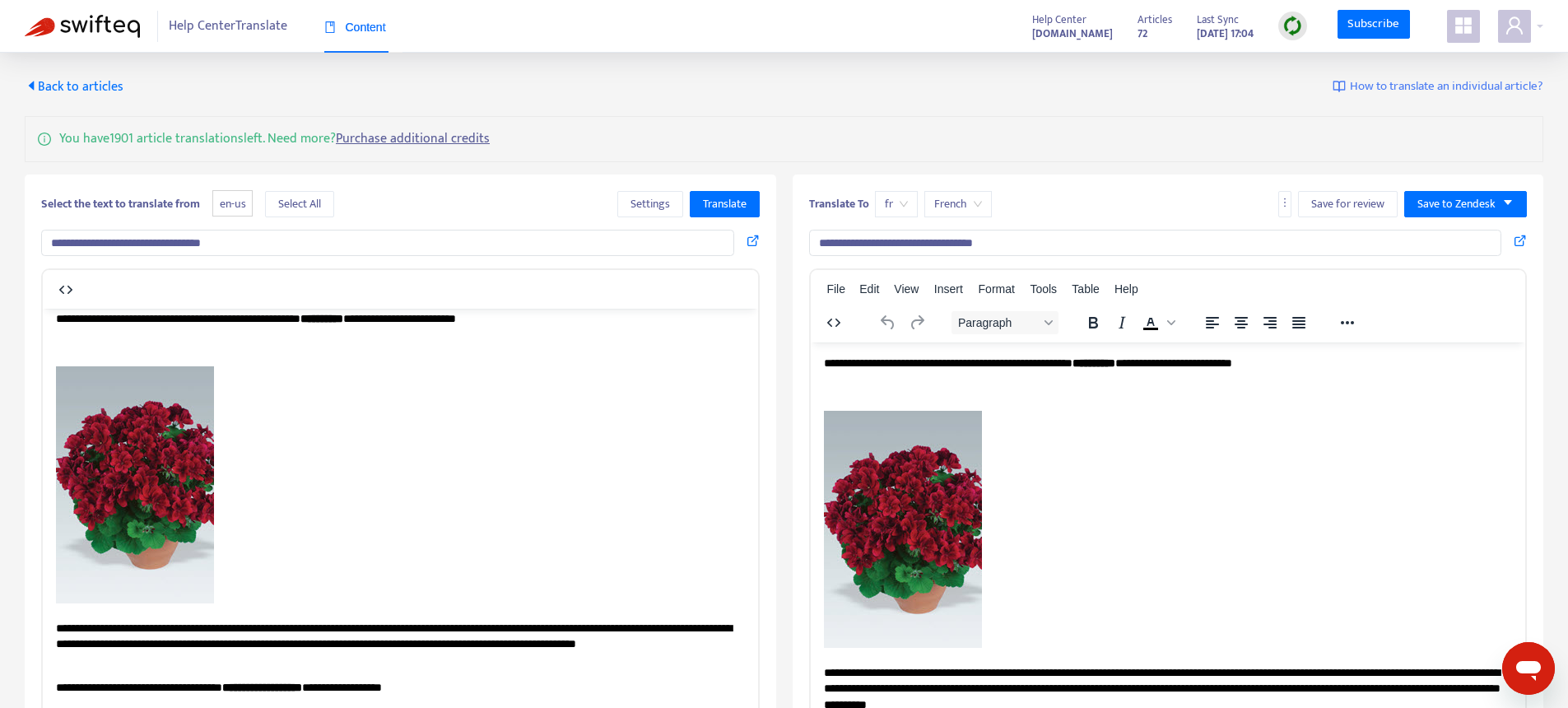
scroll to position [0, 0]
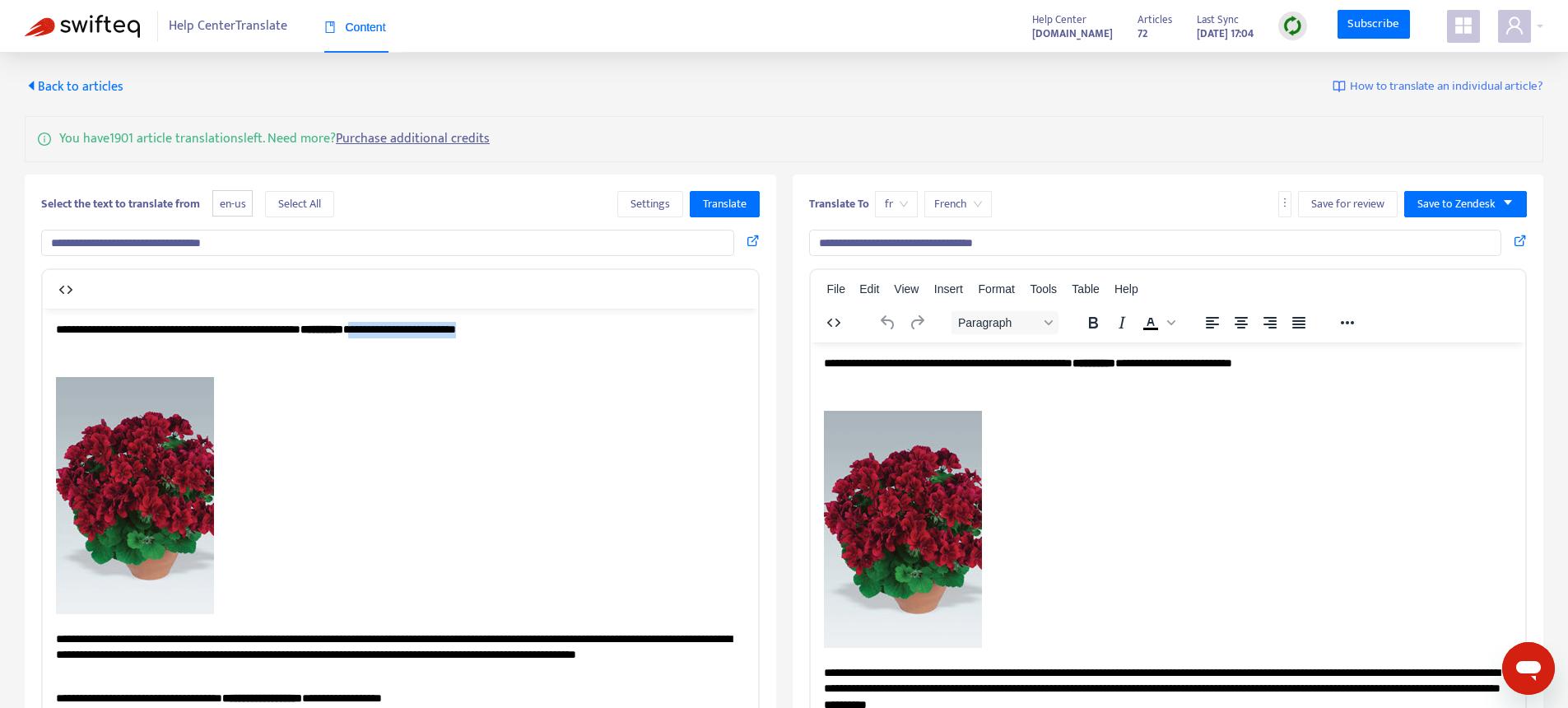
drag, startPoint x: 566, startPoint y: 325, endPoint x: 409, endPoint y: 330, distance: 157.1
click at [409, 330] on p "**********" at bounding box center [394, 329] width 677 height 16
click at [560, 328] on p "**********" at bounding box center [394, 329] width 677 height 16
drag, startPoint x: 619, startPoint y: 336, endPoint x: 108, endPoint y: 309, distance: 511.7
click at [108, 309] on html "**********" at bounding box center [400, 679] width 716 height 744
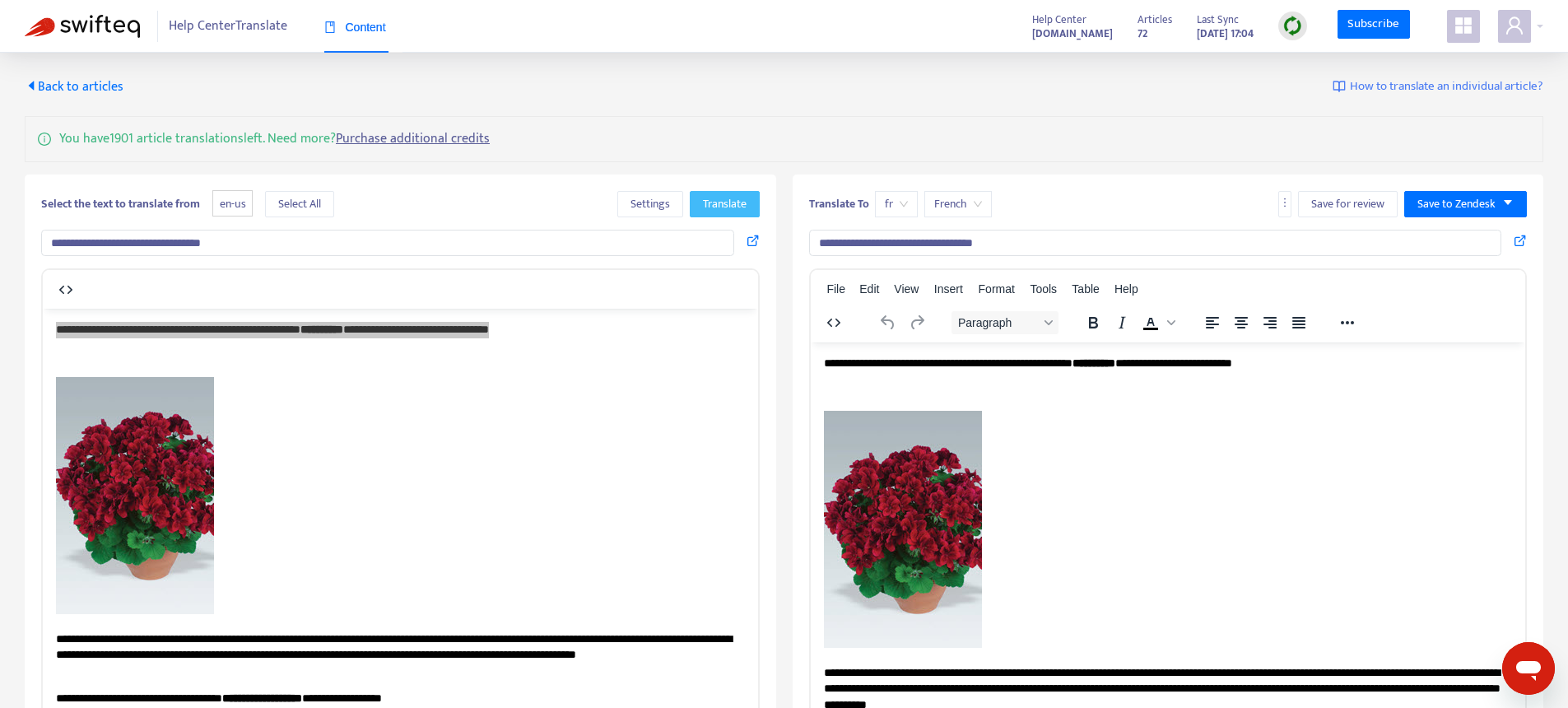
click at [732, 206] on span "Translate" at bounding box center [725, 204] width 44 height 18
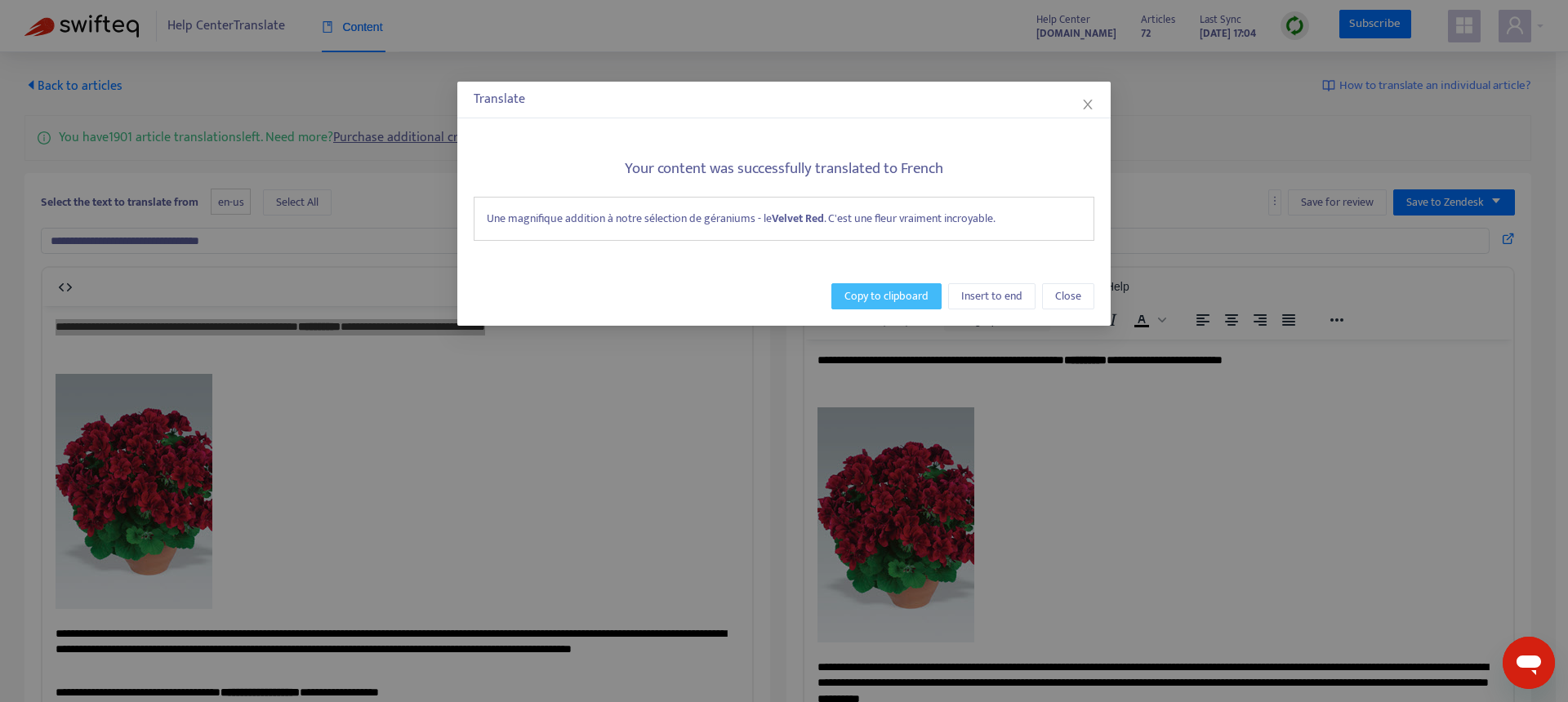
click at [878, 294] on span "Copy to clipboard" at bounding box center [886, 296] width 84 height 18
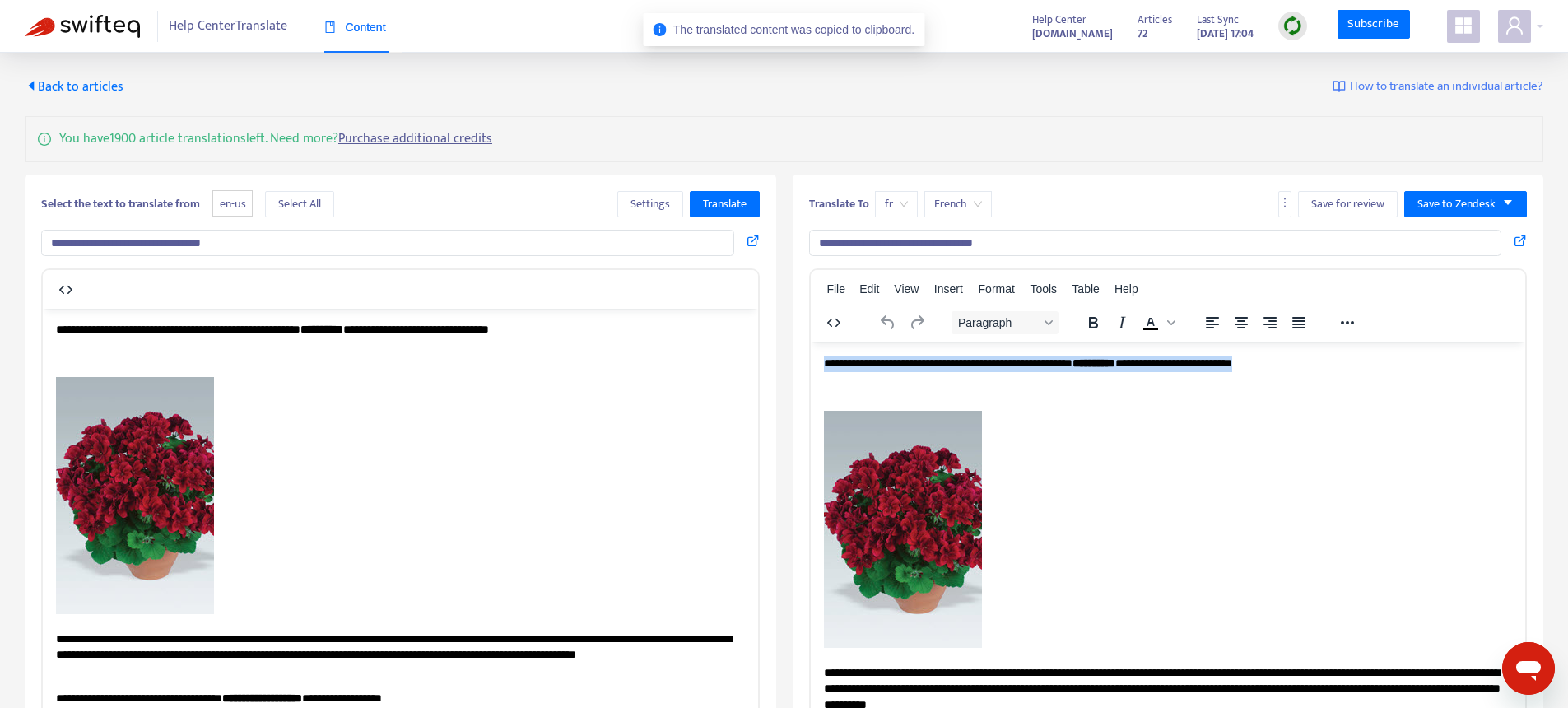
drag, startPoint x: 1353, startPoint y: 365, endPoint x: 878, endPoint y: 344, distance: 475.5
paste body "Rich Text Area. Press ALT-0 for help."
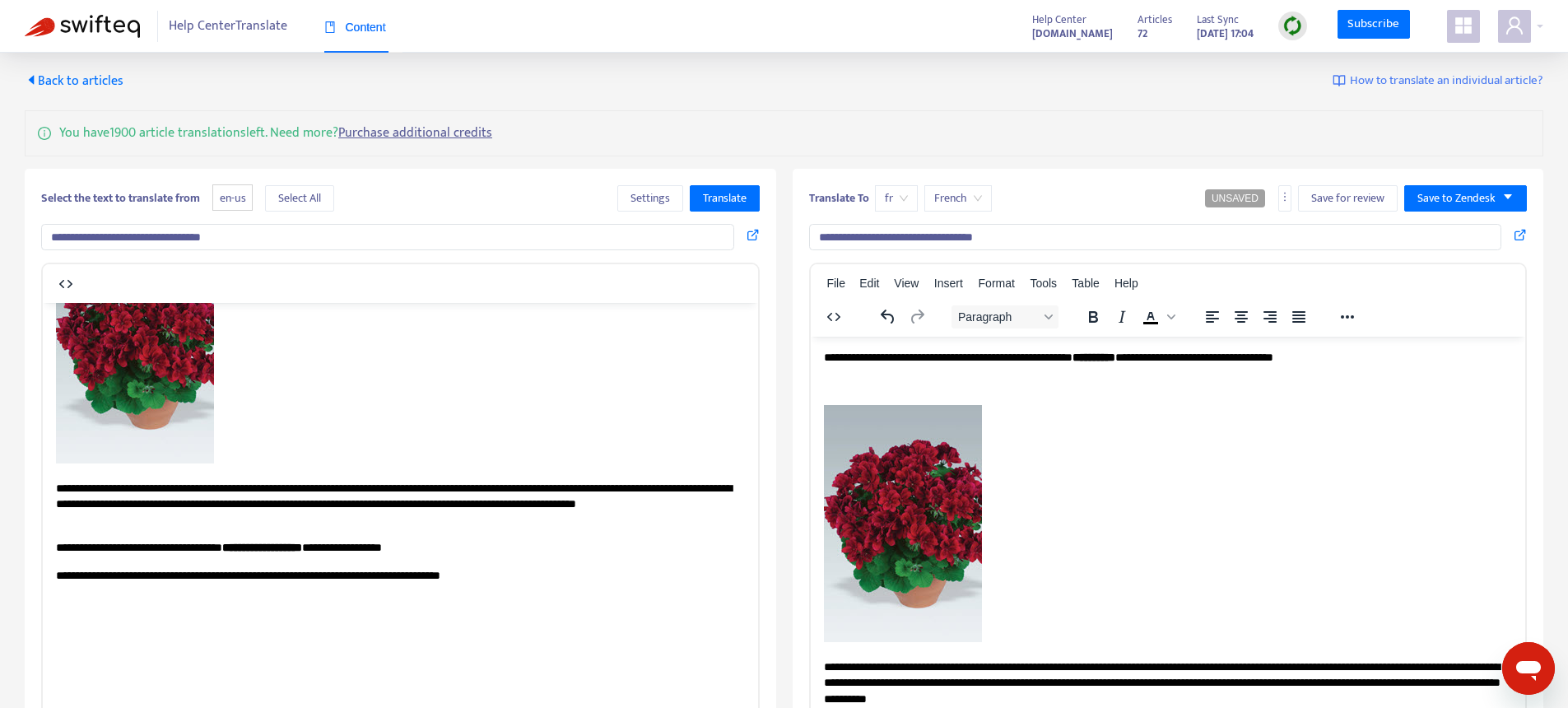
scroll to position [28, 0]
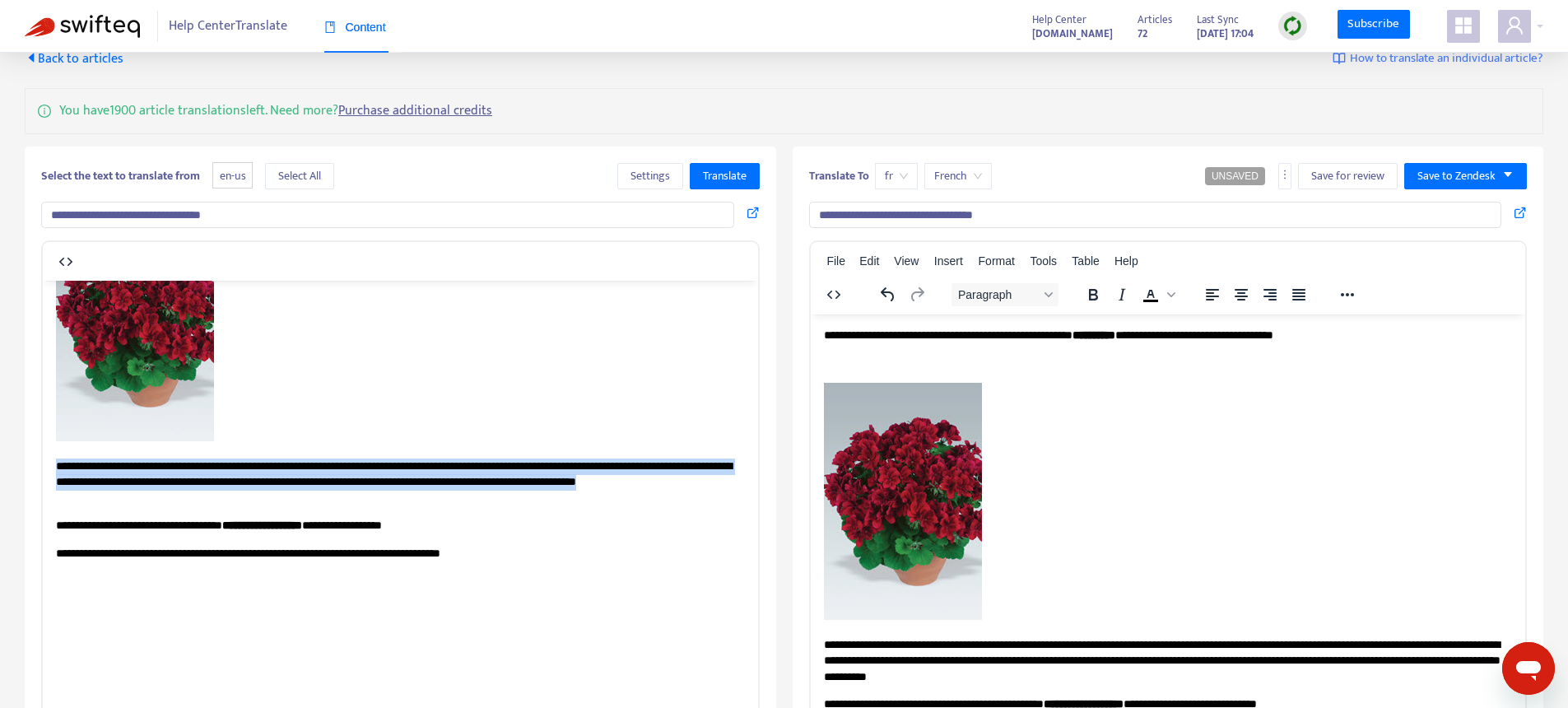
drag, startPoint x: 242, startPoint y: 498, endPoint x: 41, endPoint y: 468, distance: 203.2
click at [43, 468] on html "**********" at bounding box center [400, 506] width 716 height 744
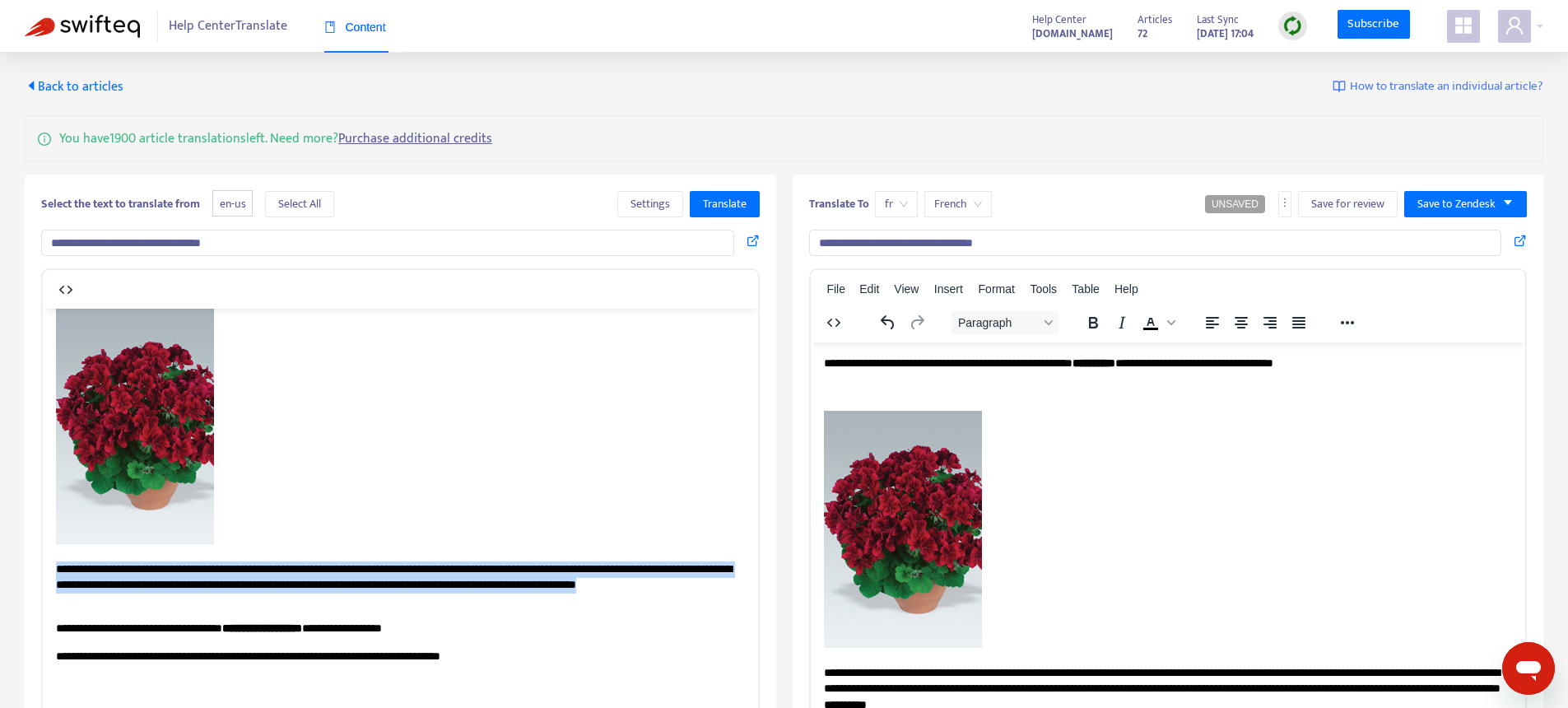
scroll to position [0, 0]
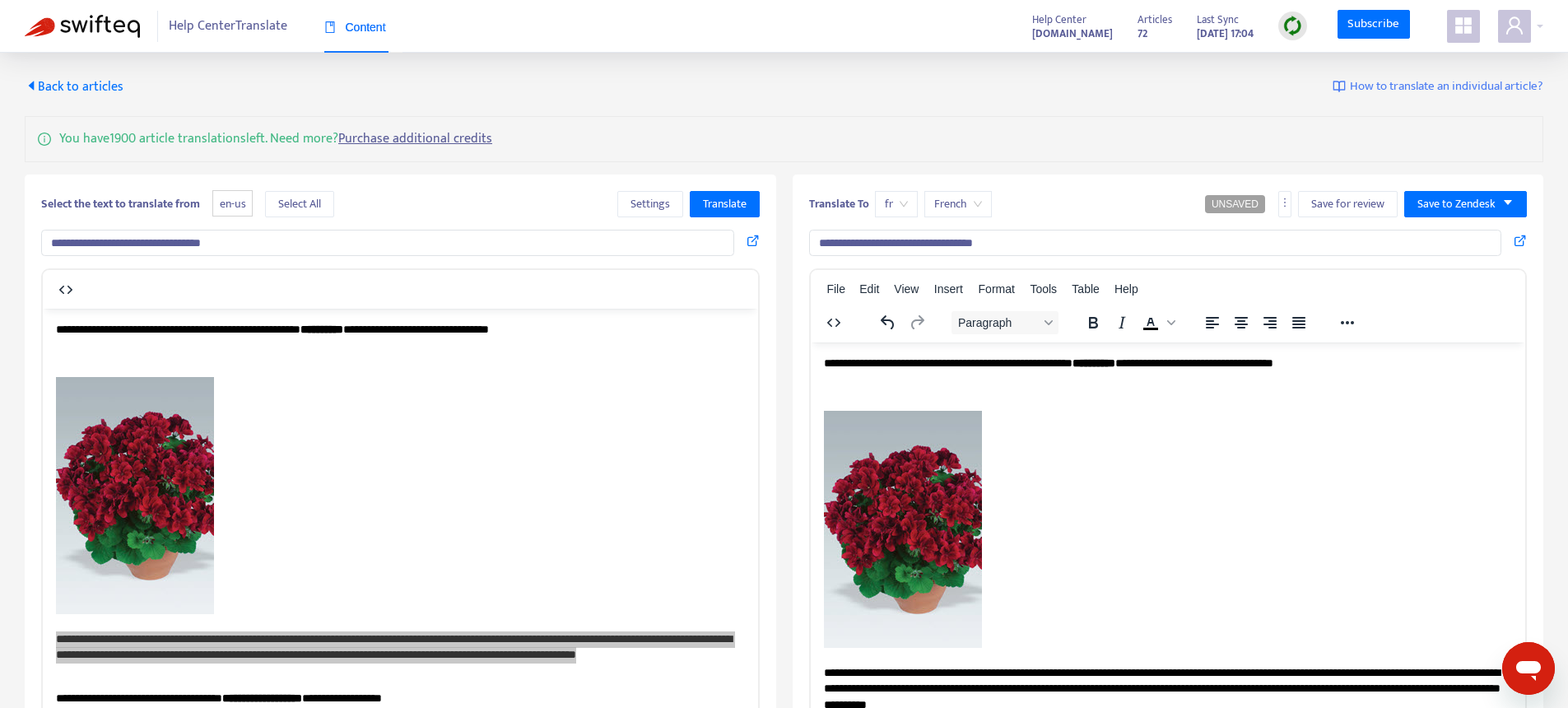
click at [85, 93] on span "Back to articles" at bounding box center [74, 86] width 99 height 22
click at [96, 91] on span "Back to articles" at bounding box center [74, 86] width 99 height 22
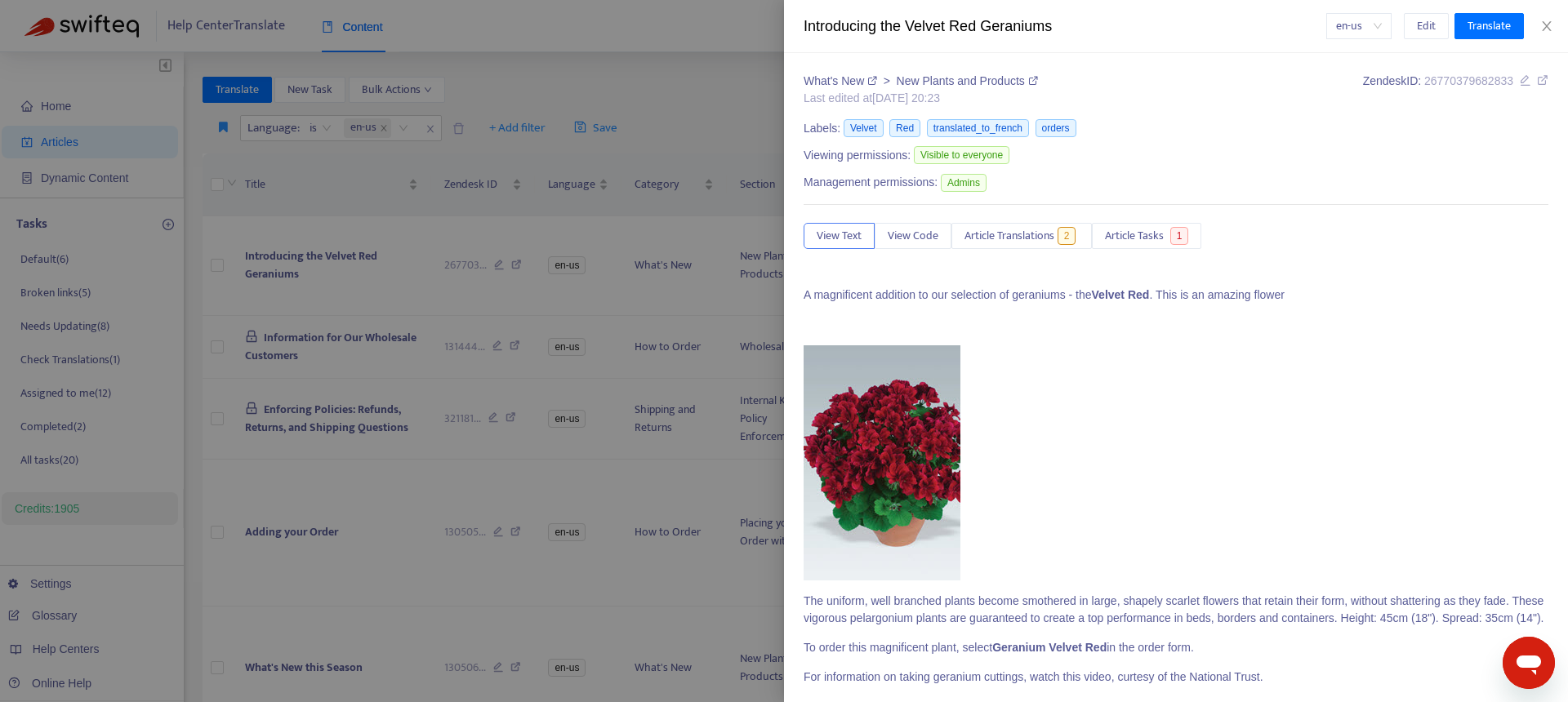
click at [683, 135] on div at bounding box center [784, 351] width 1568 height 702
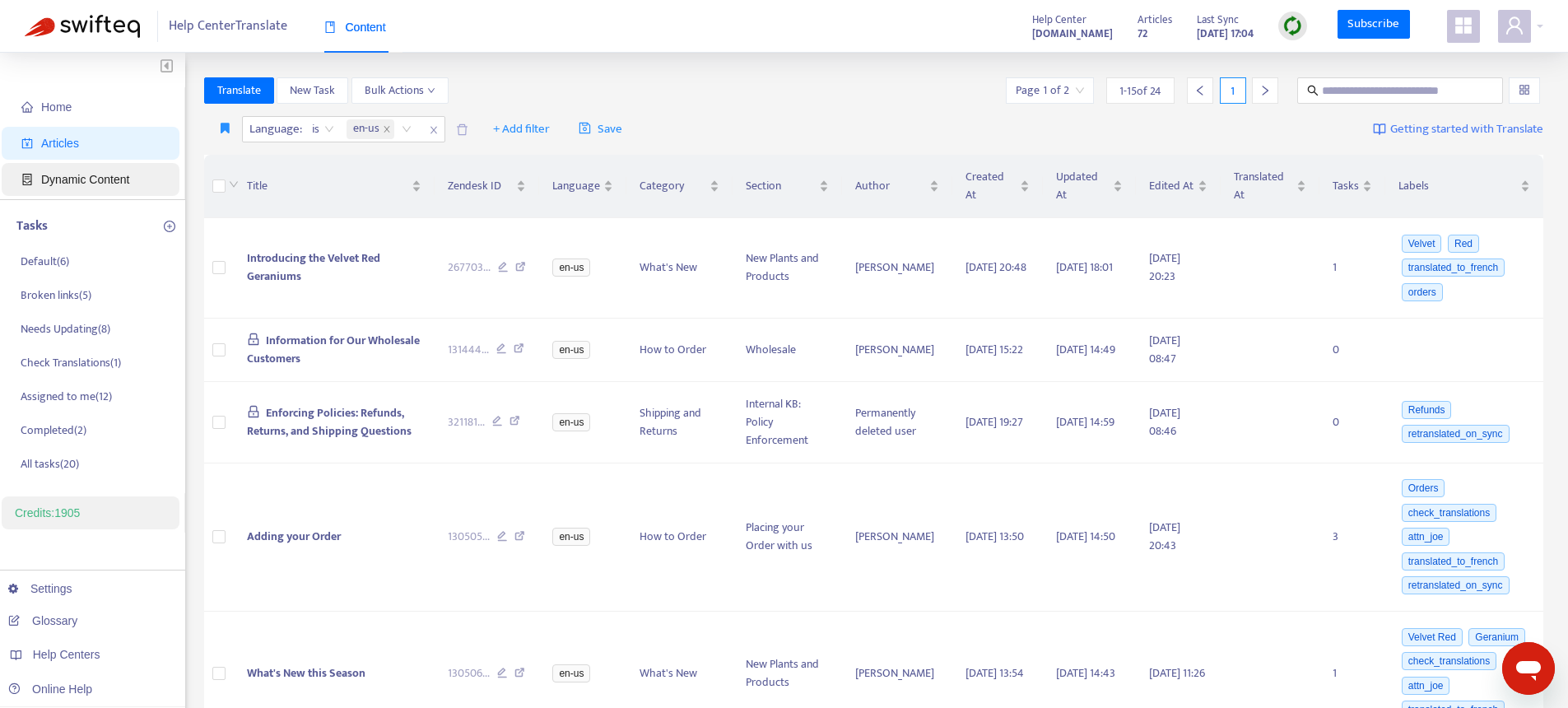
click at [59, 180] on span "Dynamic Content" at bounding box center [85, 179] width 88 height 13
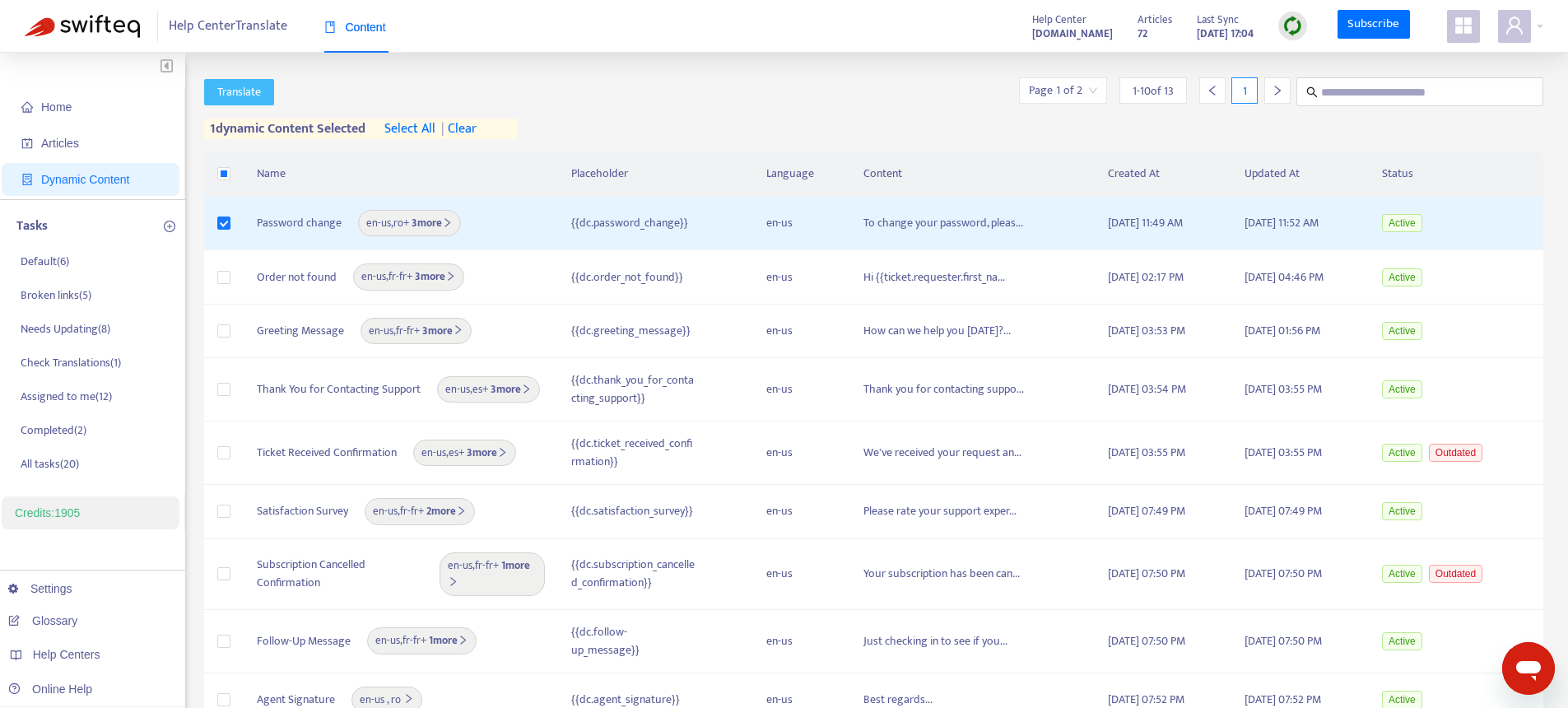
click at [242, 101] on span "Translate" at bounding box center [239, 92] width 44 height 18
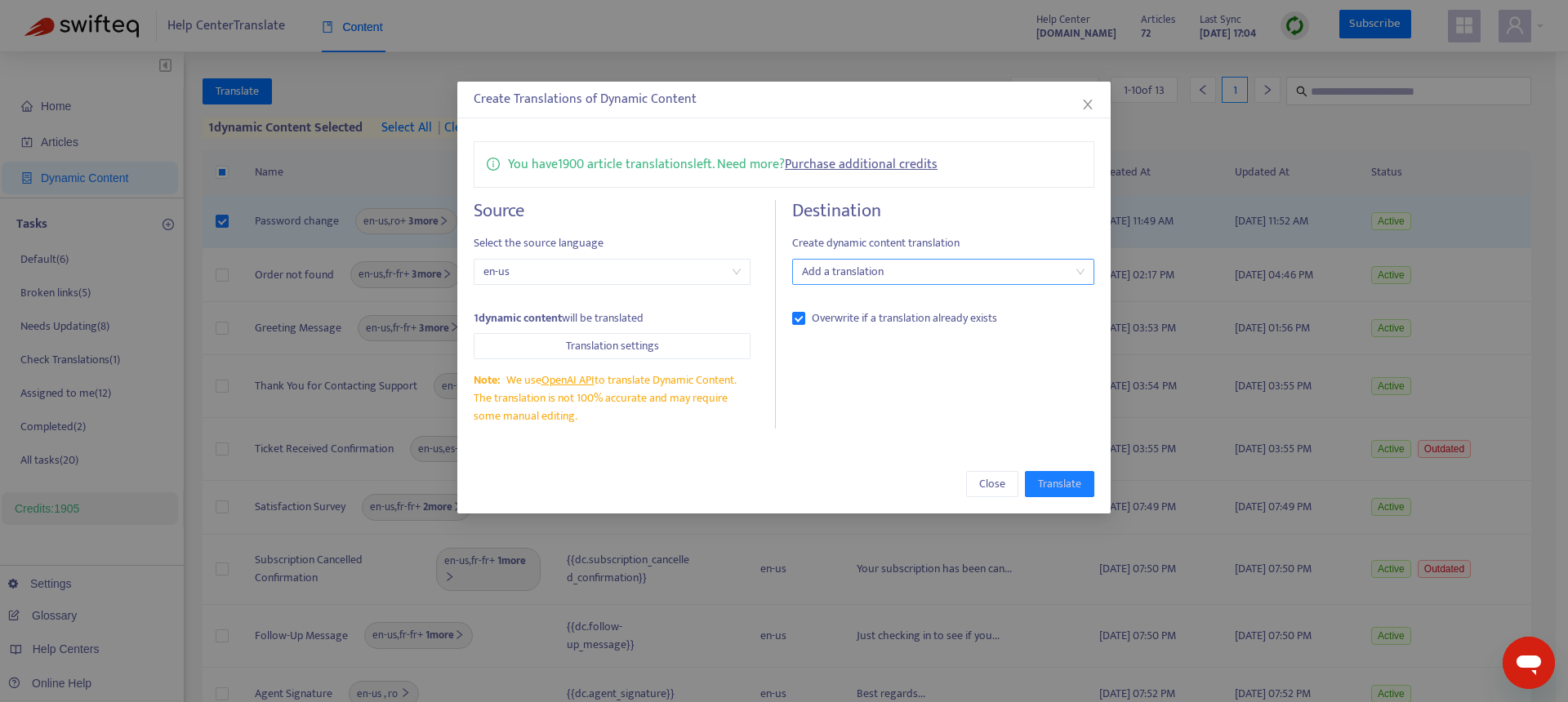
click at [850, 264] on div at bounding box center [935, 271] width 278 height 19
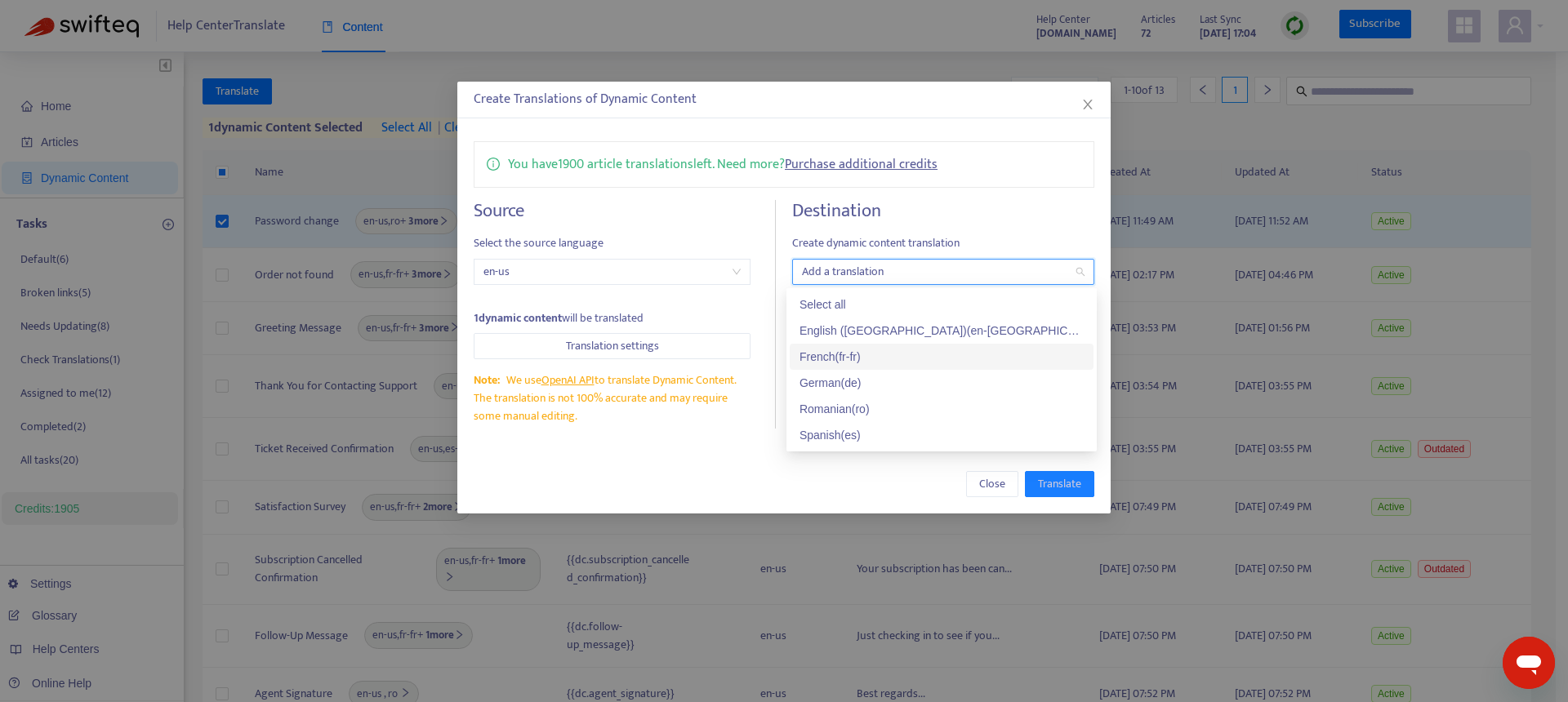
click at [860, 355] on div "French ( fr-fr )" at bounding box center [941, 356] width 284 height 18
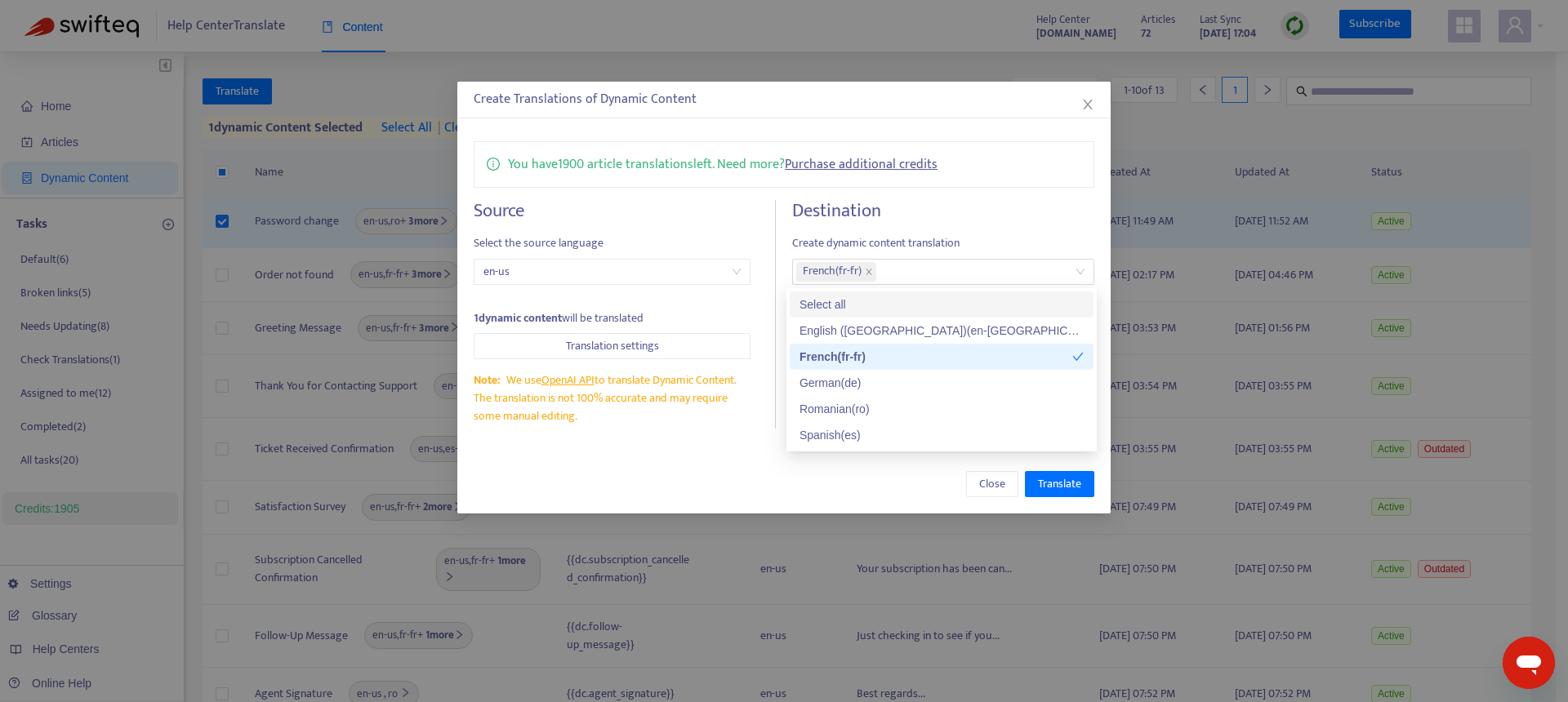
click at [970, 195] on div "You have 1900 article translations left. Need more? Purchase additional credits…" at bounding box center [784, 285] width 654 height 320
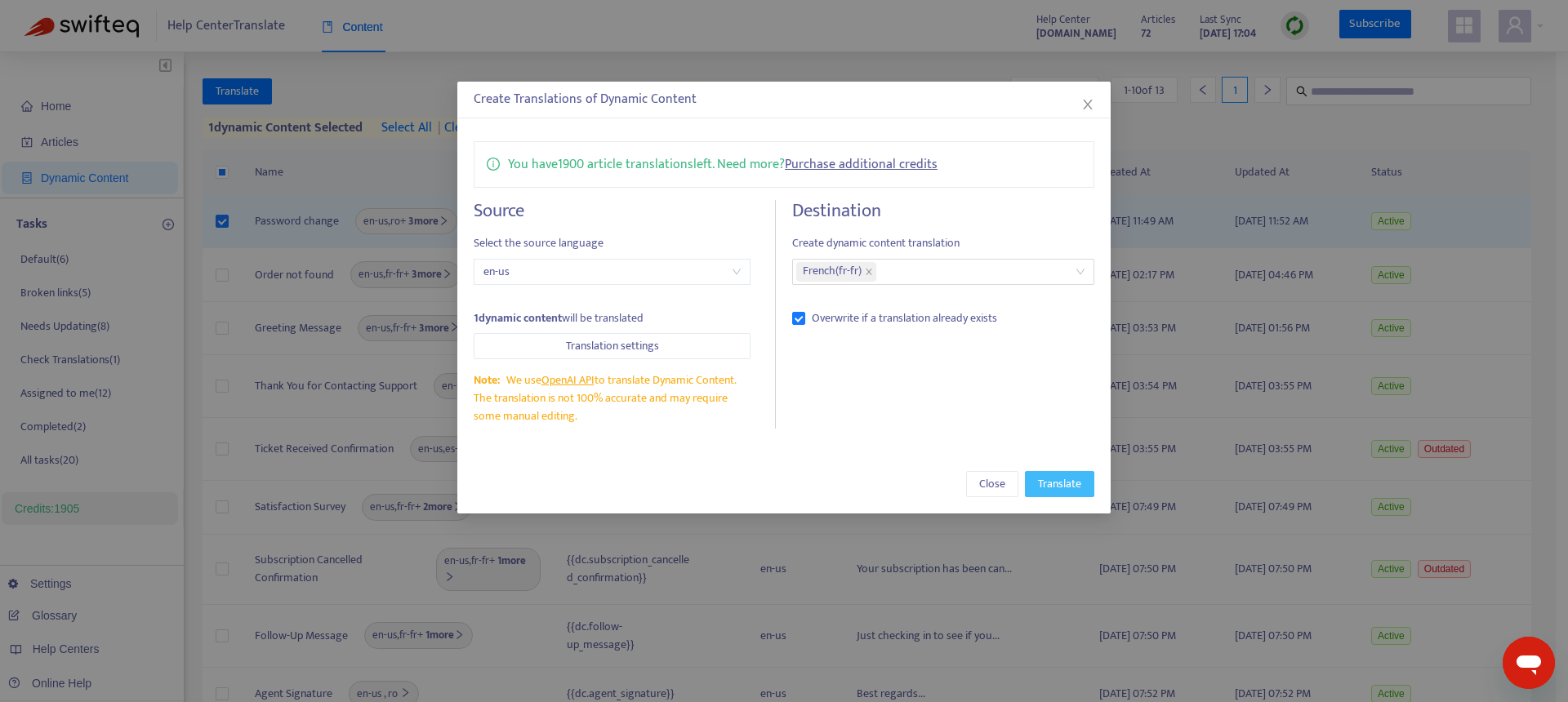
click at [1063, 483] on span "Translate" at bounding box center [1059, 484] width 43 height 18
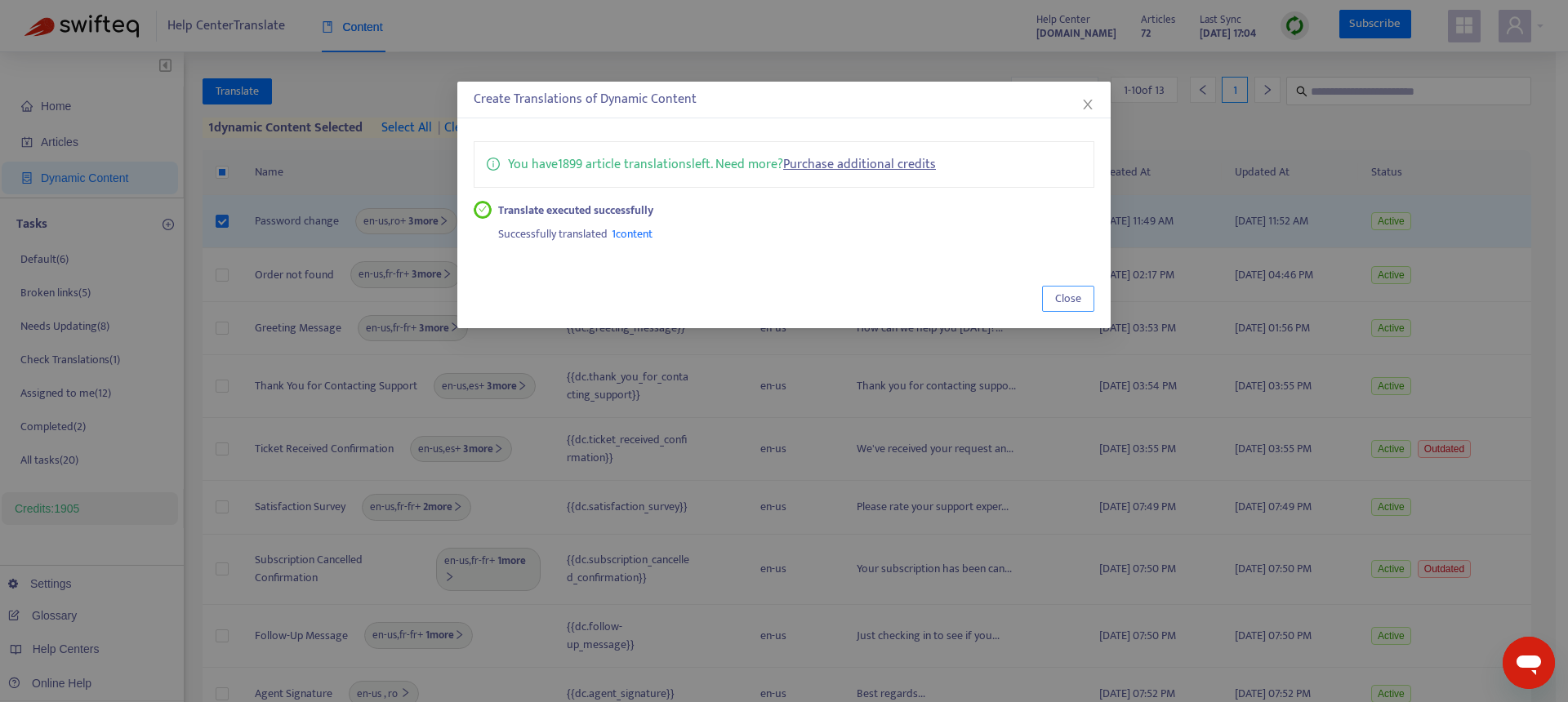
click at [1062, 308] on span "Close" at bounding box center [1068, 299] width 27 height 18
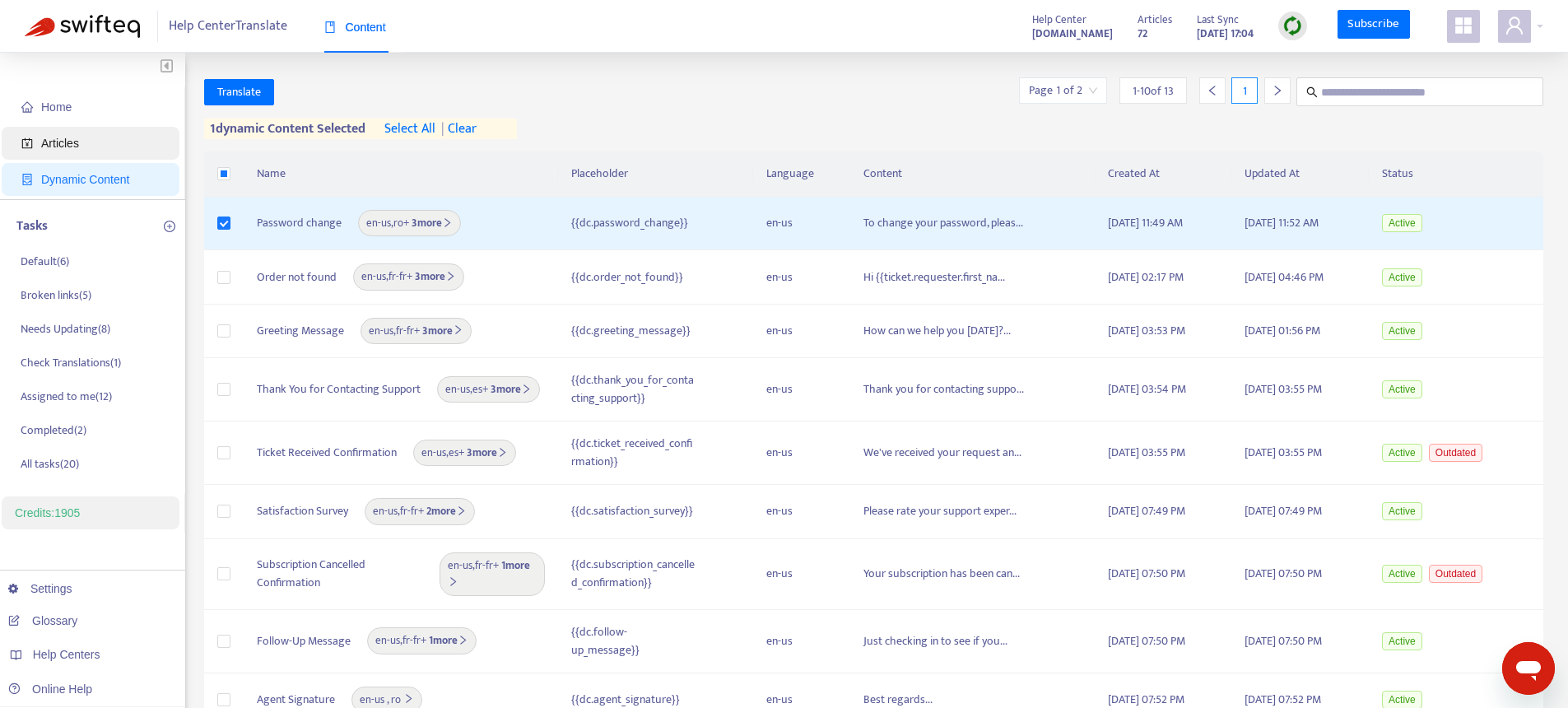
click at [37, 145] on span "Articles" at bounding box center [94, 143] width 145 height 33
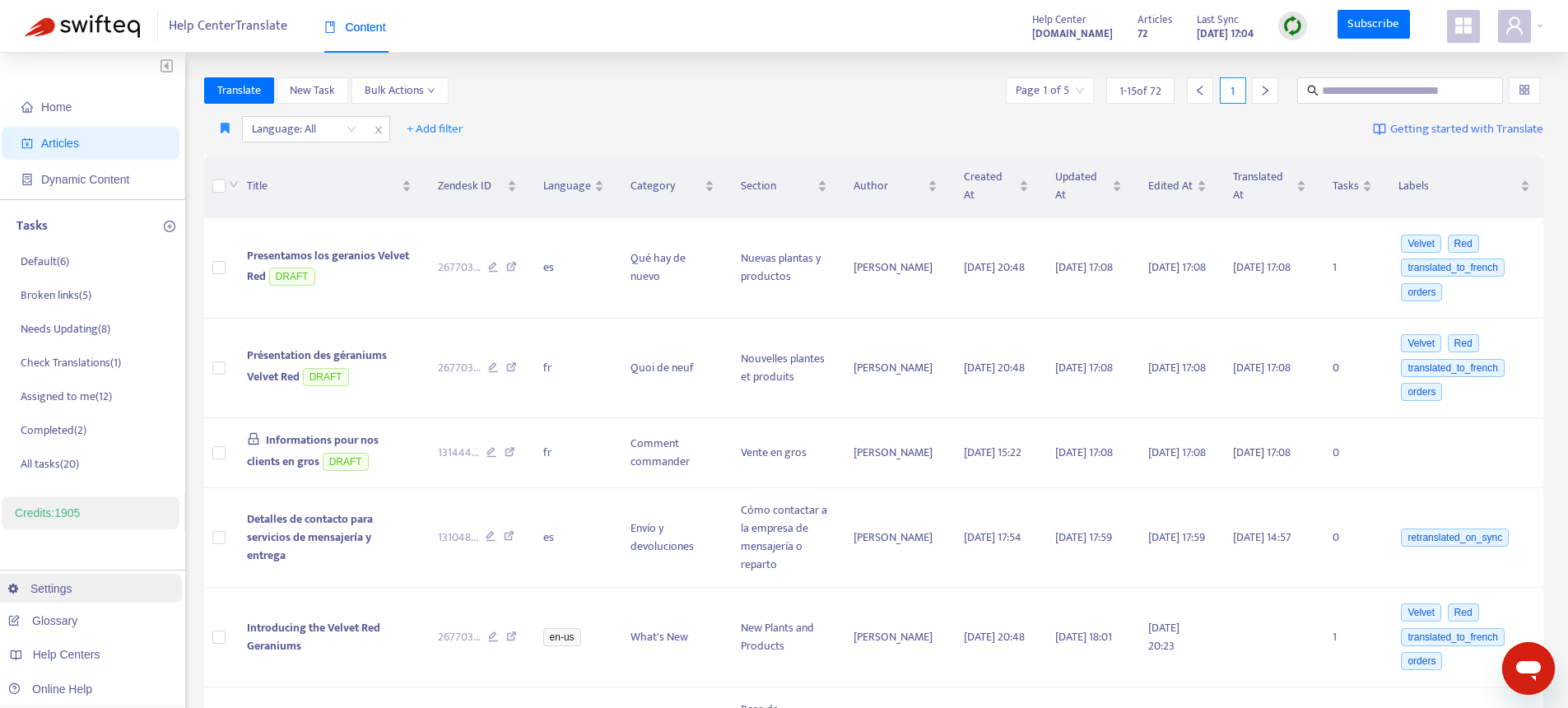
click at [52, 589] on link "Settings" at bounding box center [40, 589] width 64 height 13
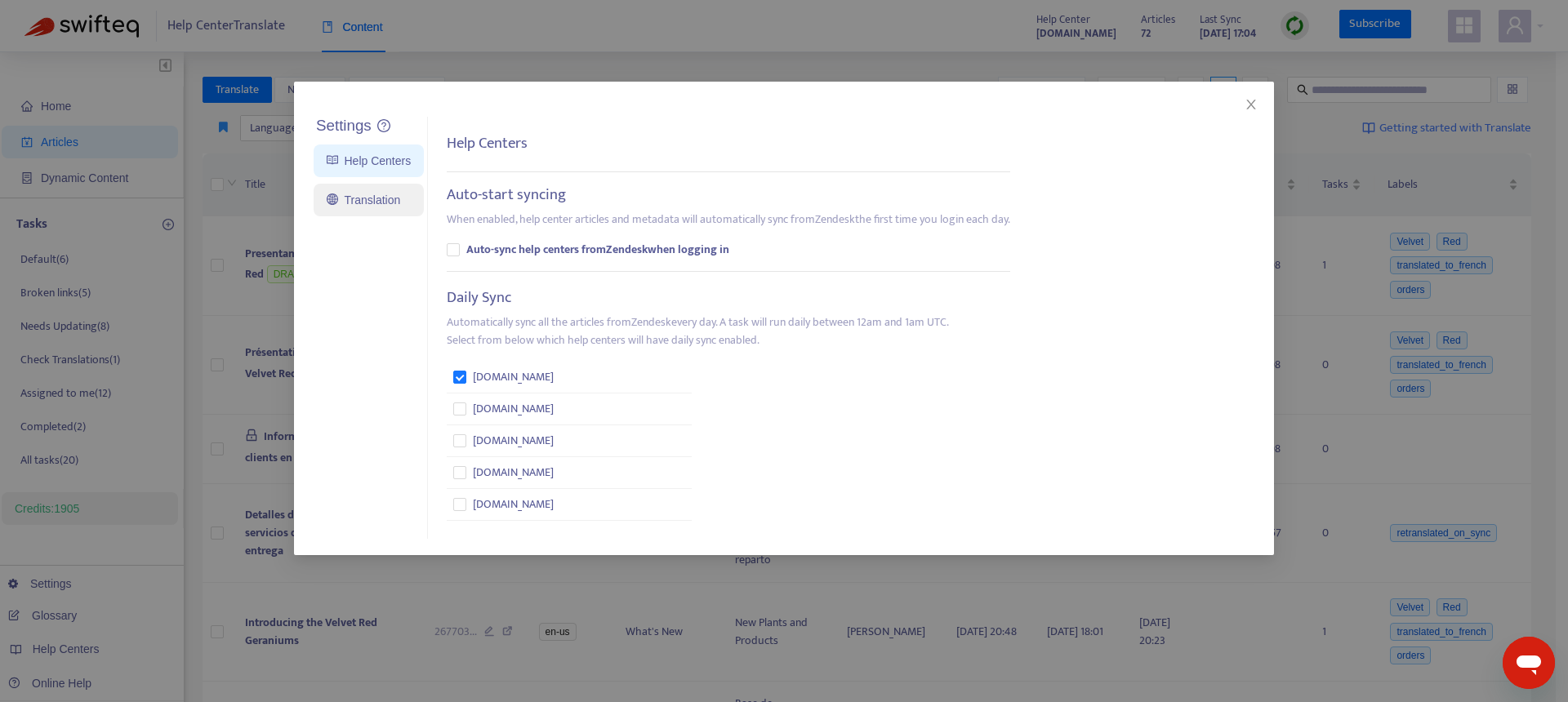
click at [369, 196] on link "Translation" at bounding box center [363, 200] width 73 height 13
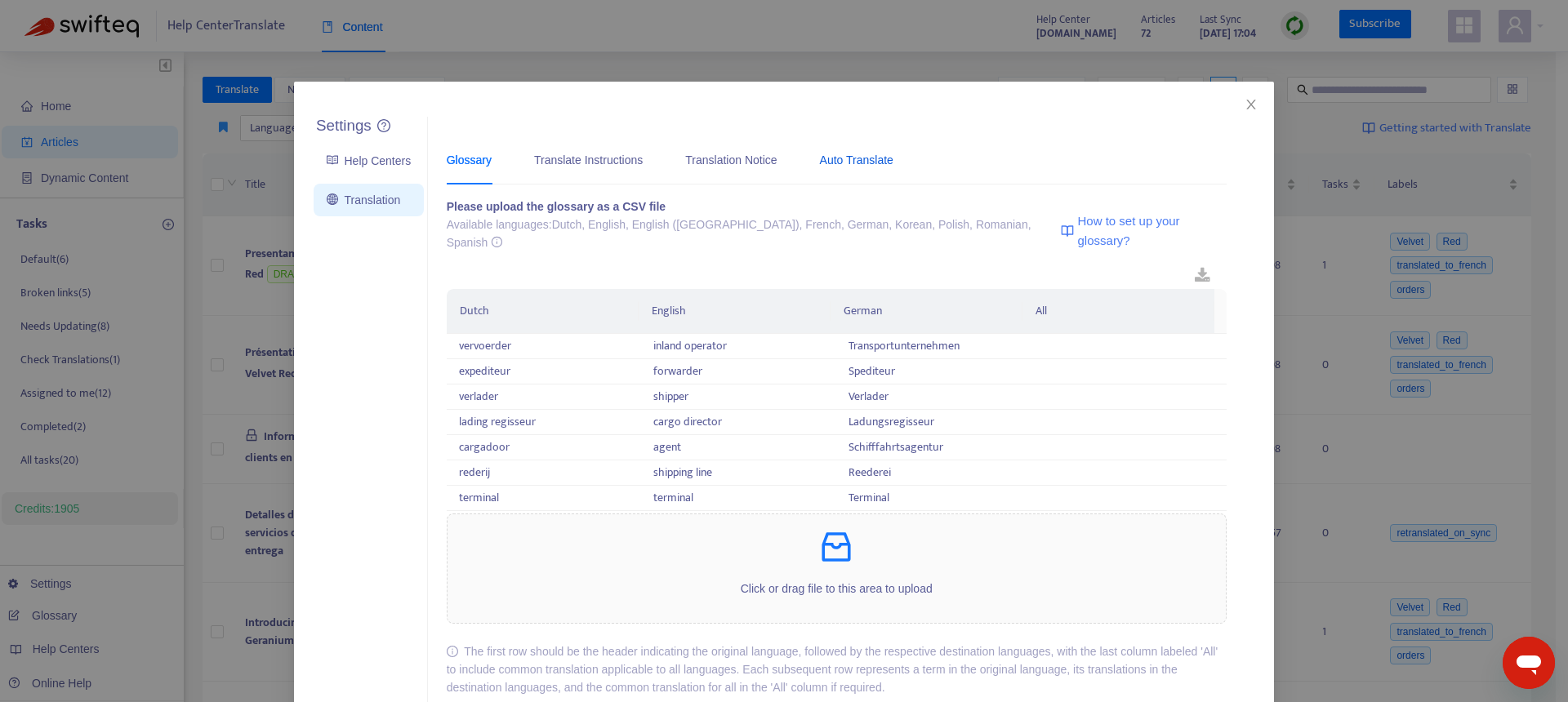
click at [859, 162] on div "Auto Translate" at bounding box center [856, 160] width 73 height 18
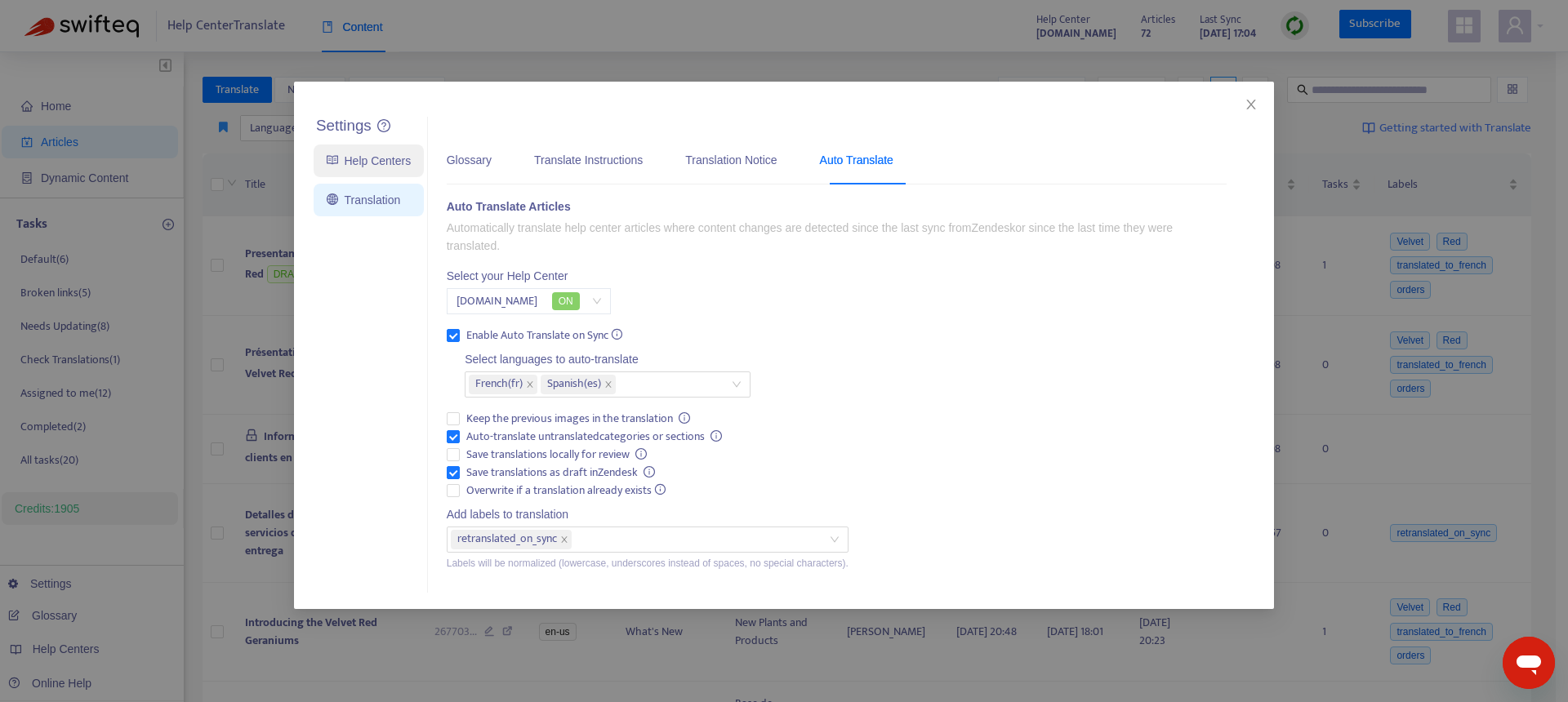
click at [352, 167] on link "Help Centers" at bounding box center [368, 161] width 84 height 13
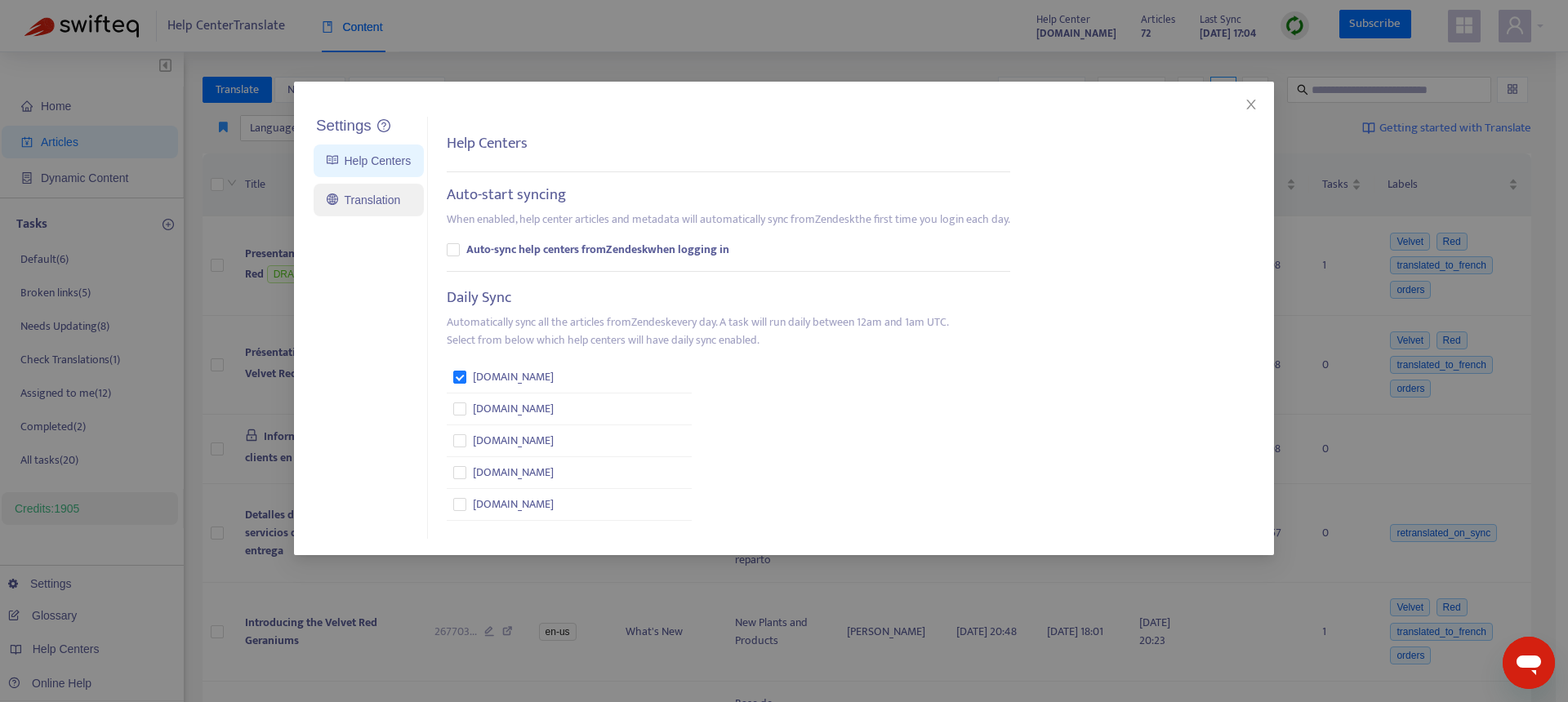
click at [360, 199] on link "Translation" at bounding box center [363, 200] width 73 height 13
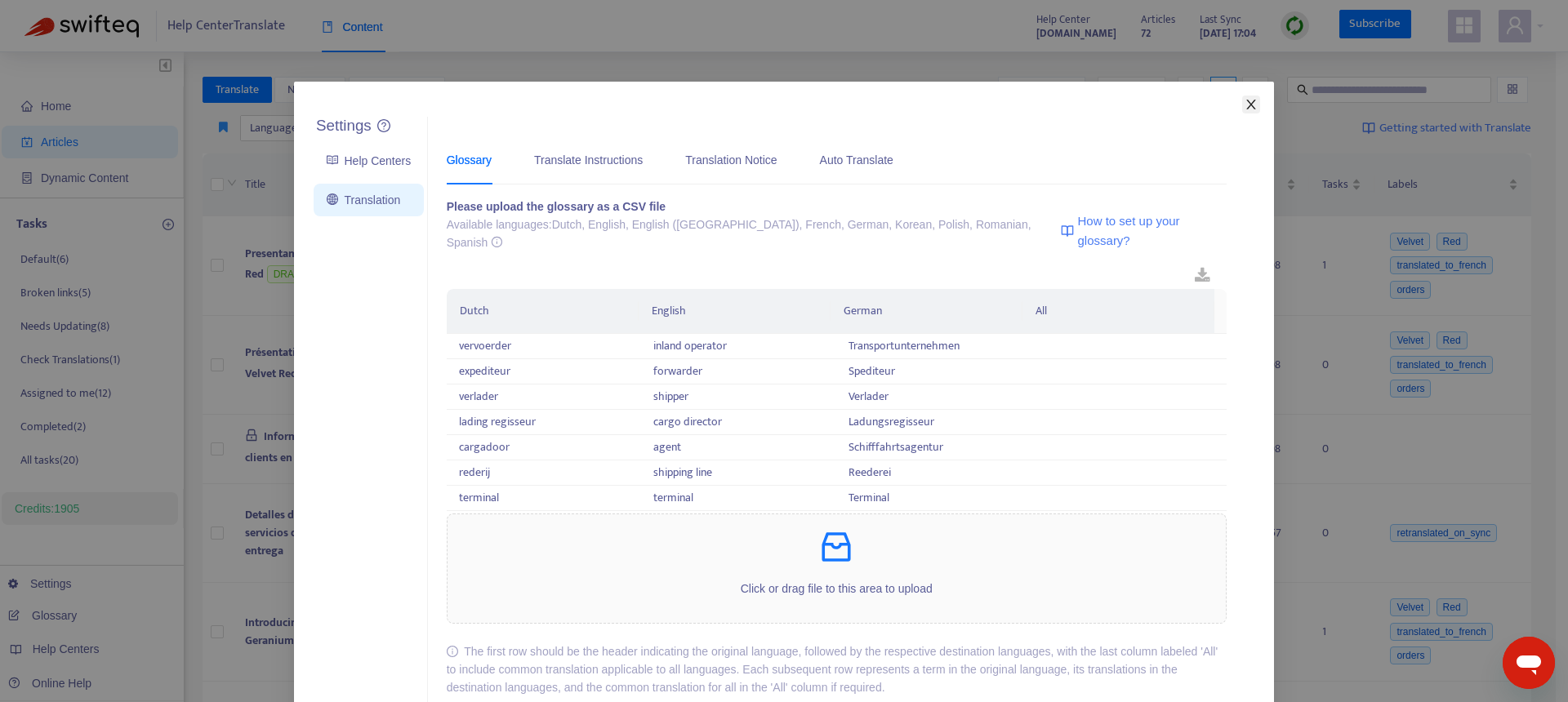
click at [1246, 103] on icon "close" at bounding box center [1251, 104] width 9 height 10
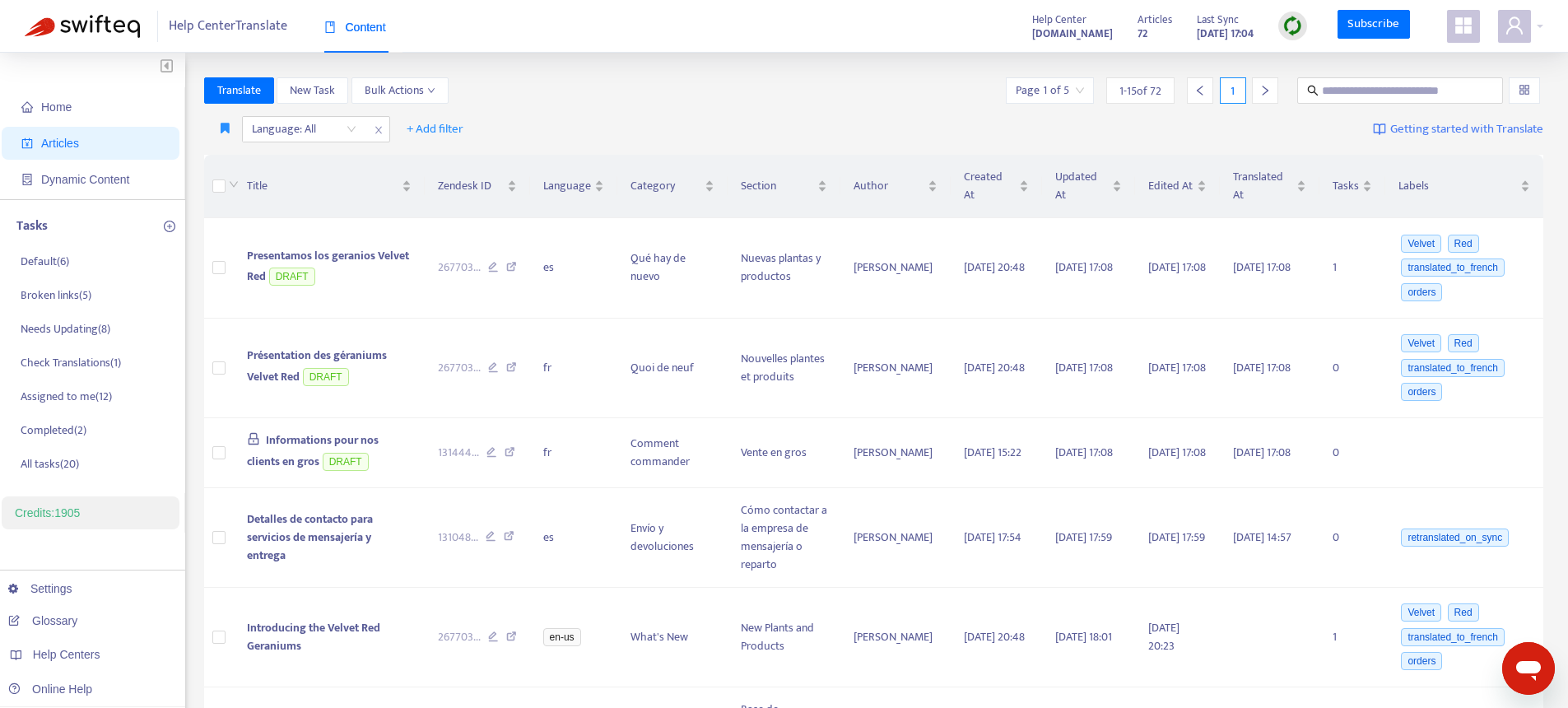
click at [720, 117] on div "Language: All + Add filter Getting started with Translate" at bounding box center [874, 129] width 1340 height 38
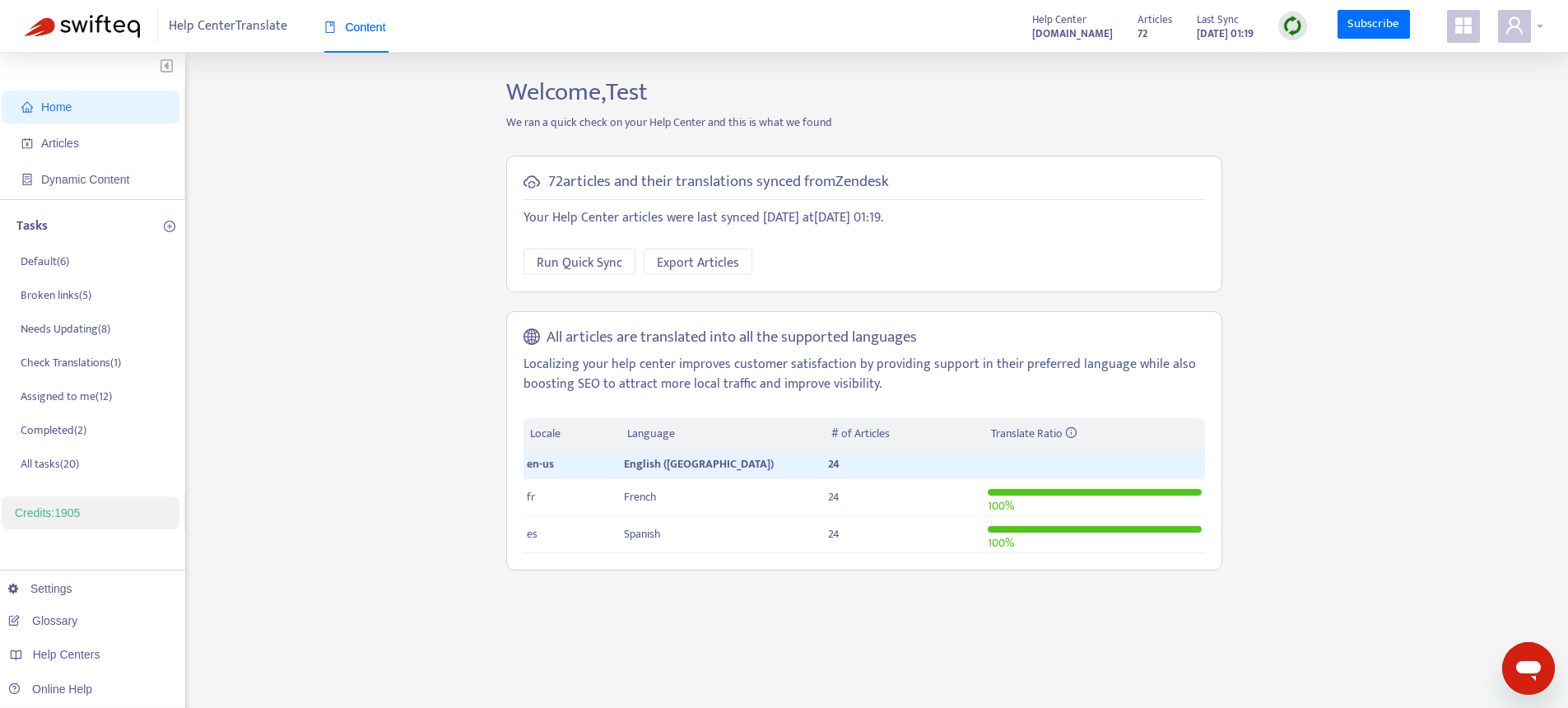
click at [1539, 30] on div at bounding box center [1521, 26] width 45 height 33
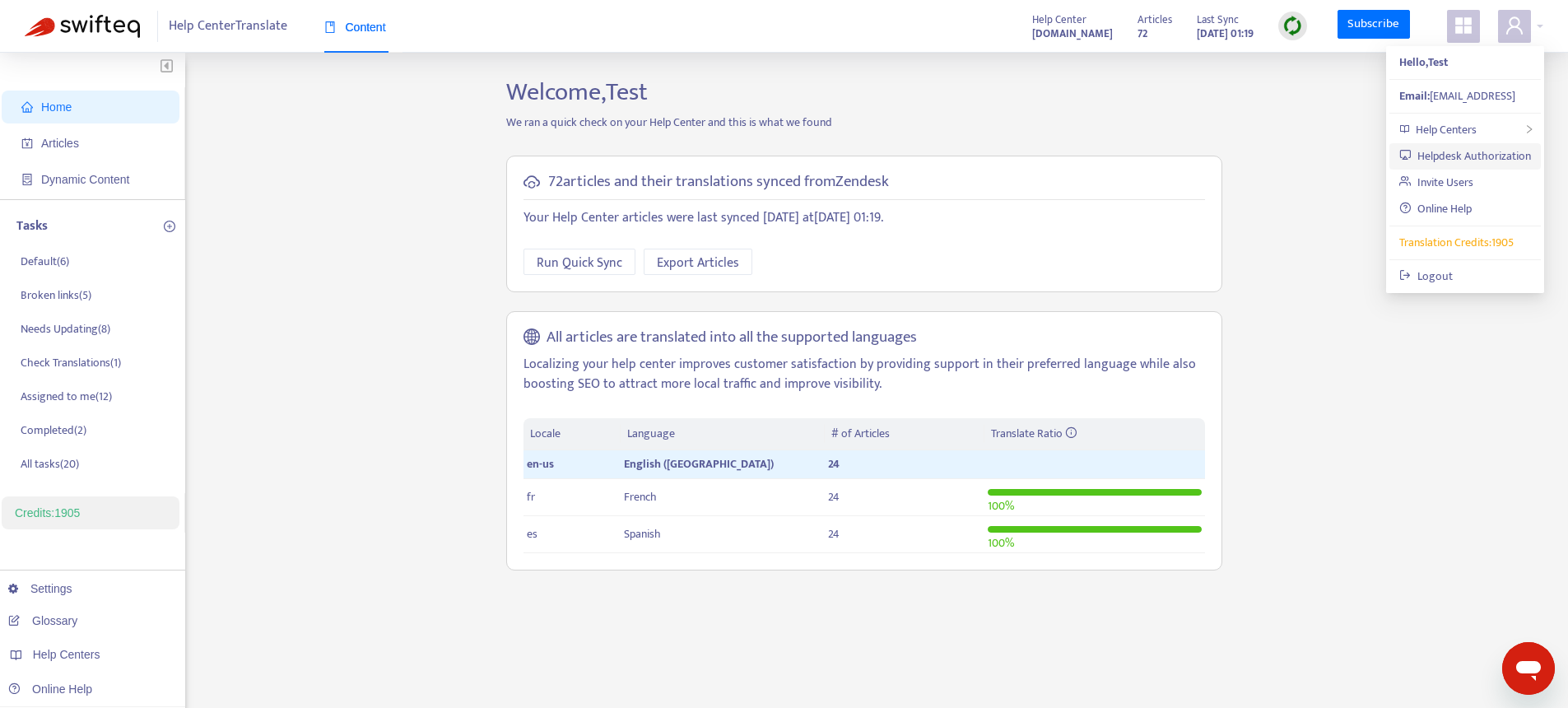
click at [1442, 156] on link "Helpdesk Authorization" at bounding box center [1465, 155] width 132 height 19
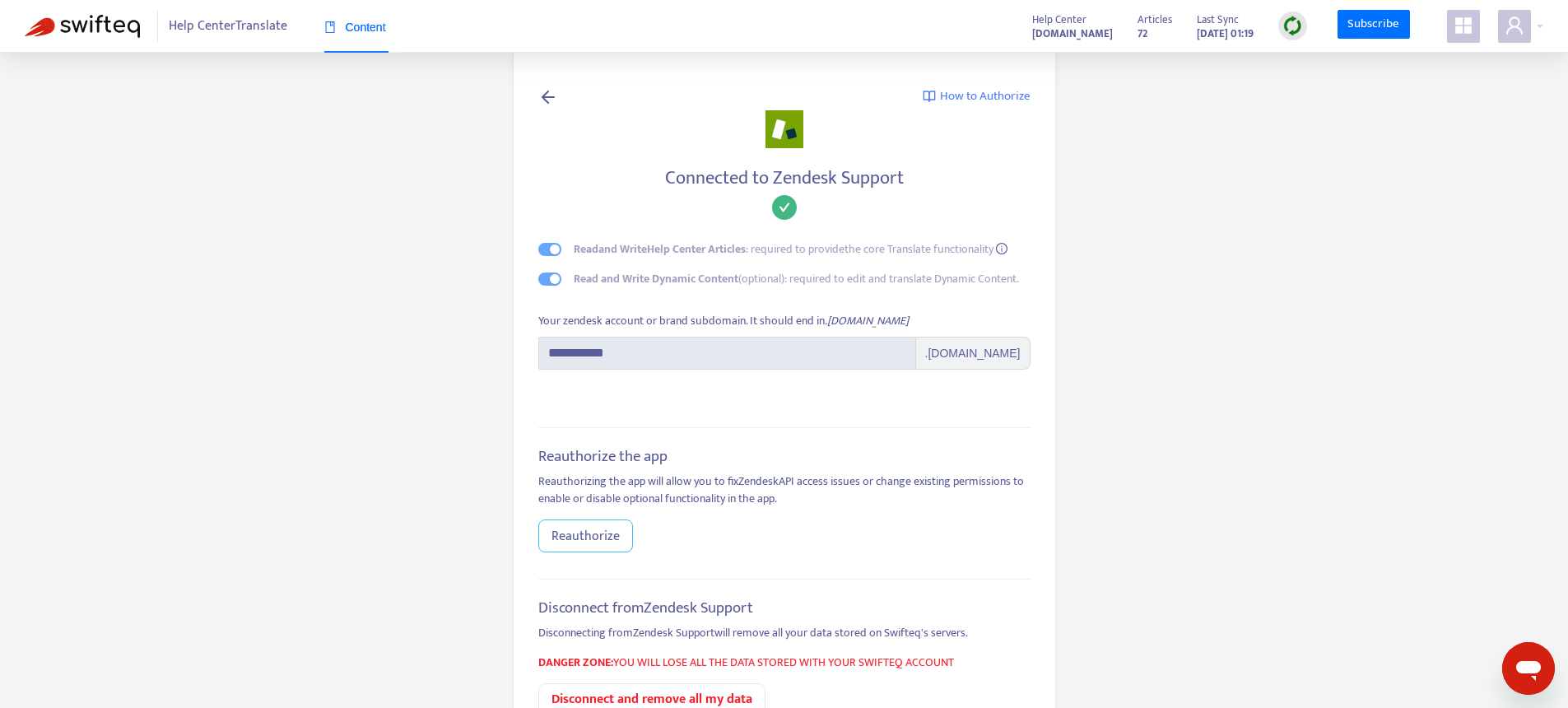
click at [575, 546] on span "Reauthorize" at bounding box center [586, 536] width 69 height 21
